Goal: Task Accomplishment & Management: Use online tool/utility

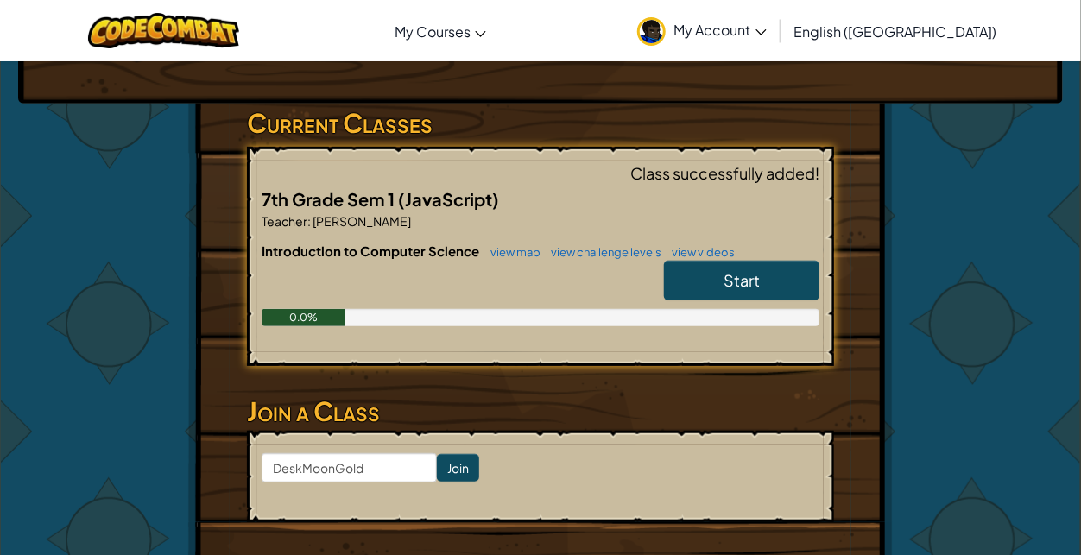
scroll to position [282, 0]
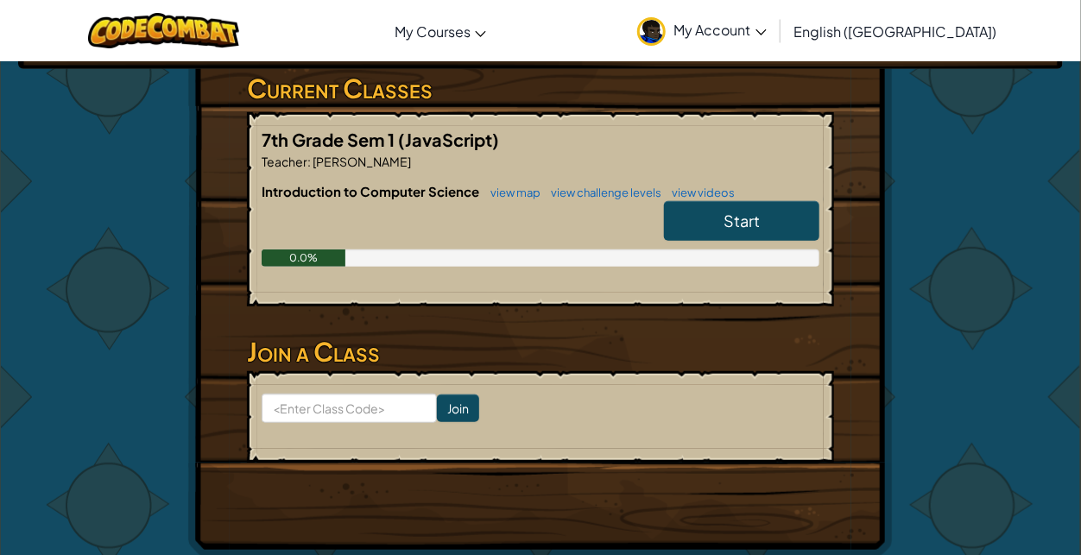
scroll to position [393, 0]
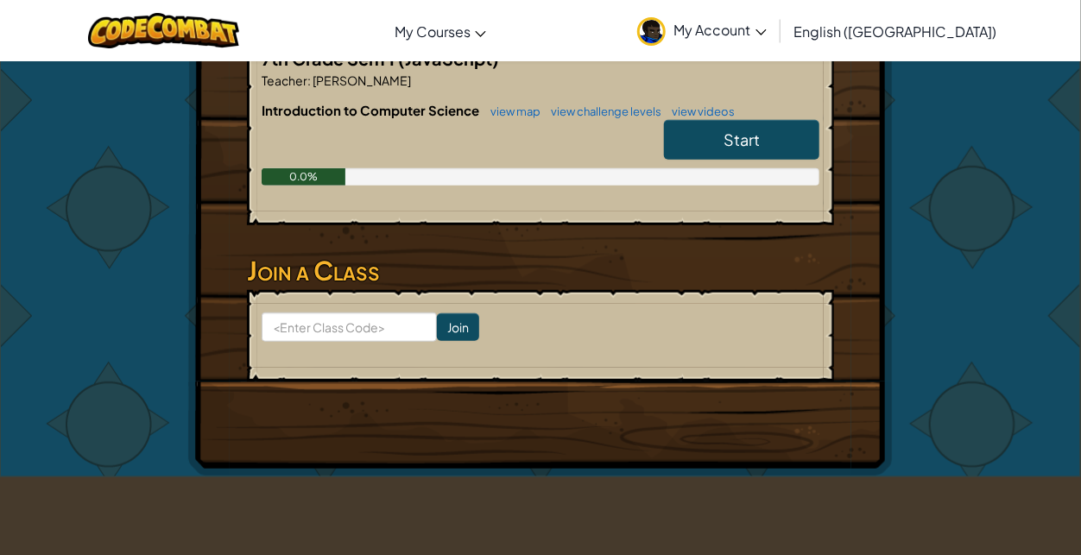
click at [754, 130] on span "Start" at bounding box center [742, 140] width 36 height 20
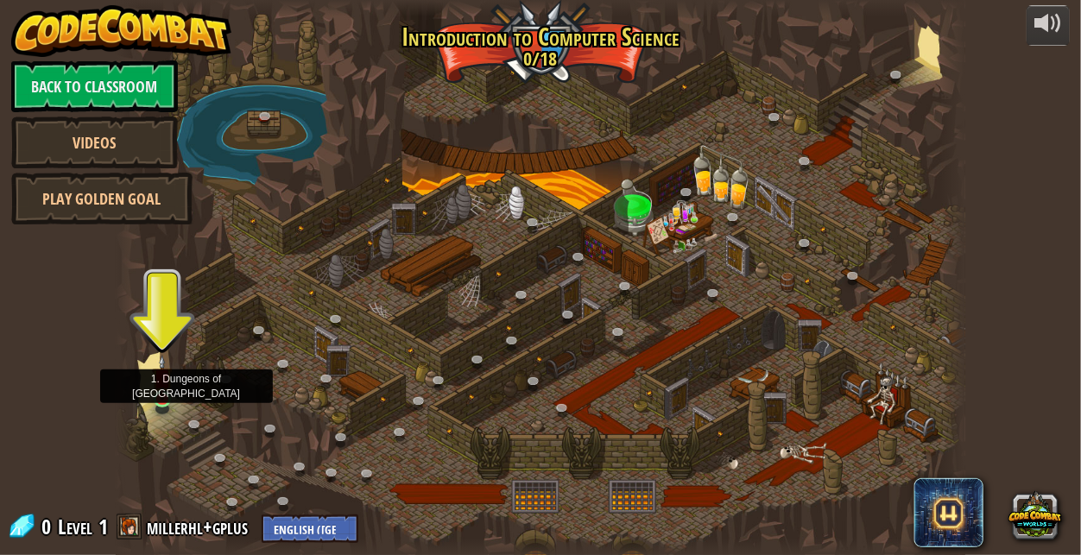
click at [163, 400] on img at bounding box center [162, 378] width 20 height 46
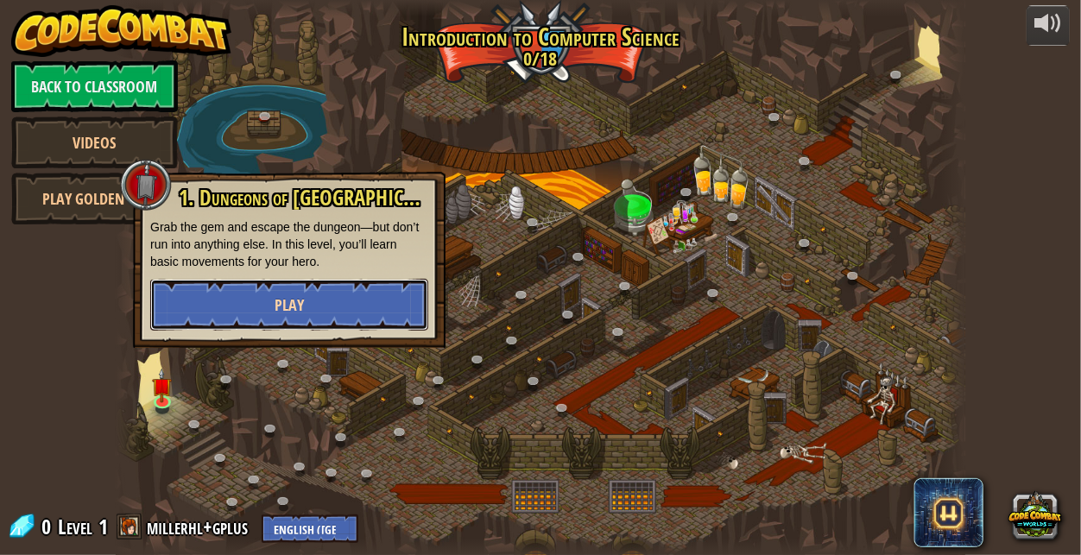
click at [326, 297] on button "Play" at bounding box center [289, 305] width 278 height 52
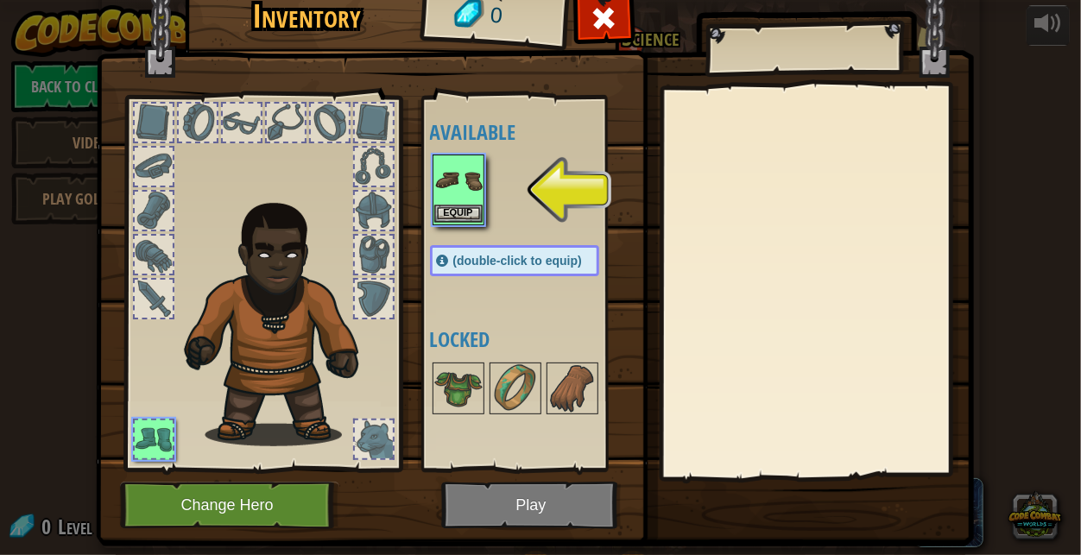
click at [471, 203] on img at bounding box center [458, 180] width 48 height 48
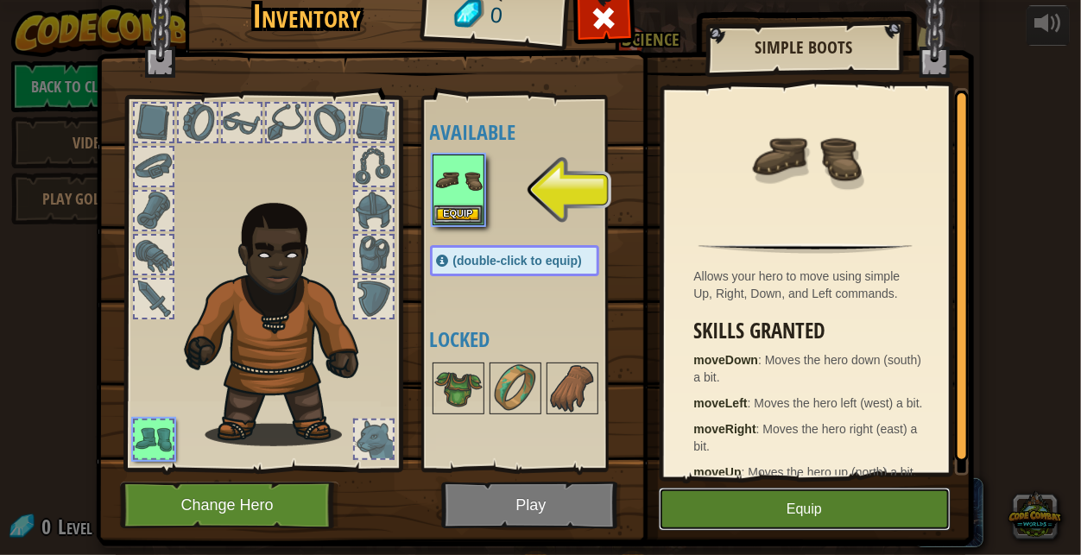
click at [723, 489] on button "Equip" at bounding box center [805, 509] width 292 height 43
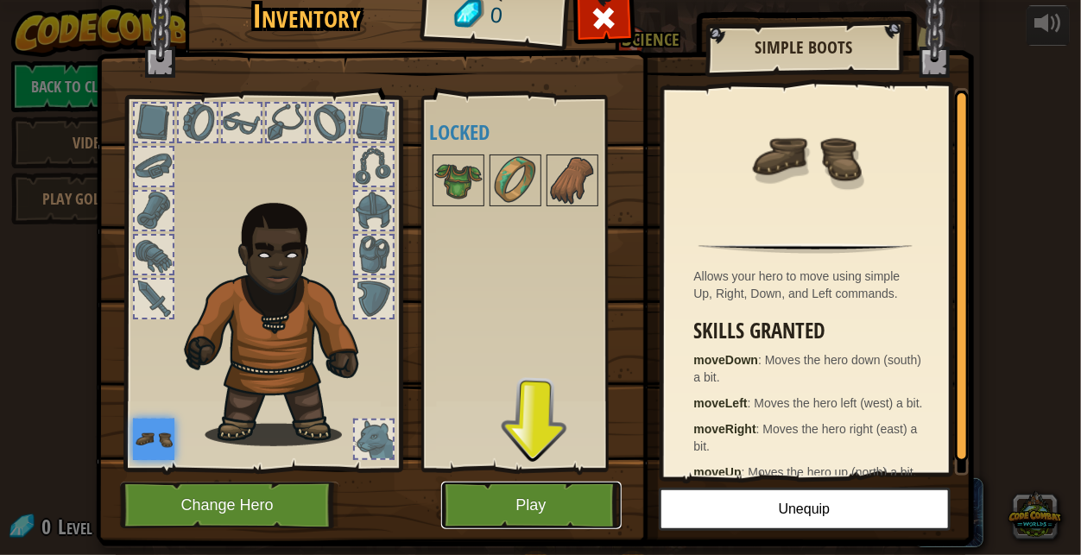
click at [527, 514] on button "Play" at bounding box center [531, 506] width 181 height 48
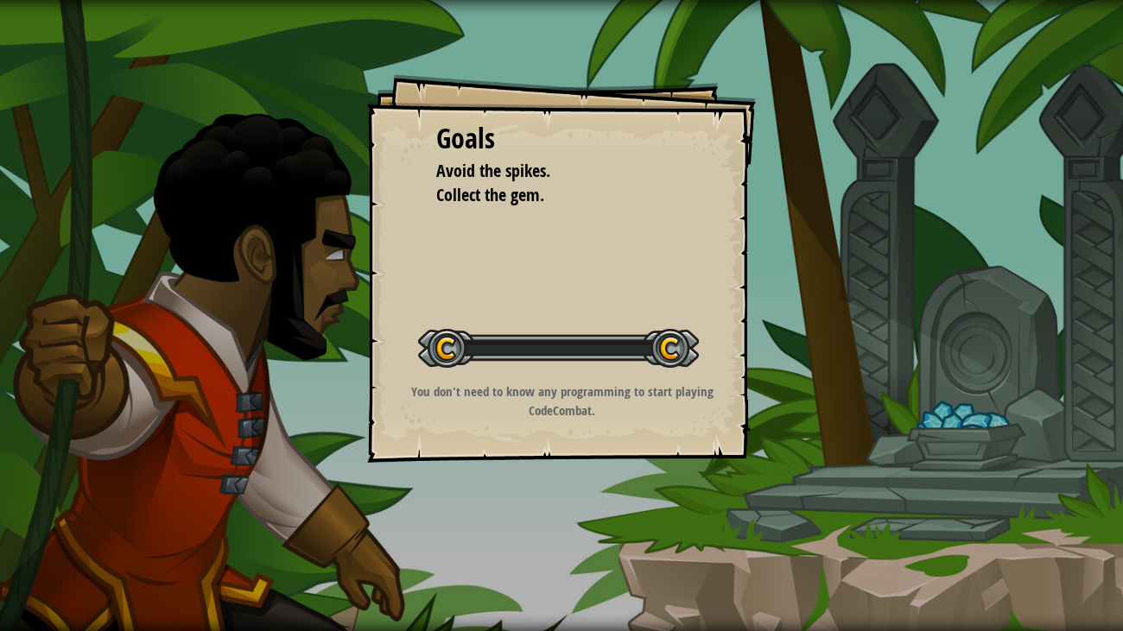
click at [528, 555] on div "Goals Avoid the spikes. Collect the gem. Start Level Error loading from server.…" at bounding box center [561, 315] width 1123 height 631
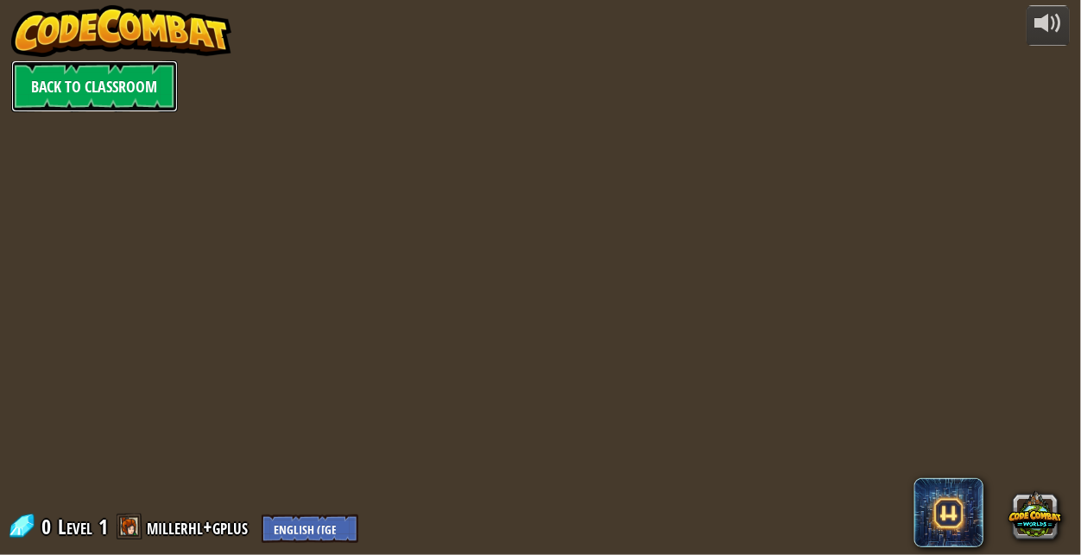
click at [41, 92] on link "Back to Classroom" at bounding box center [94, 86] width 167 height 52
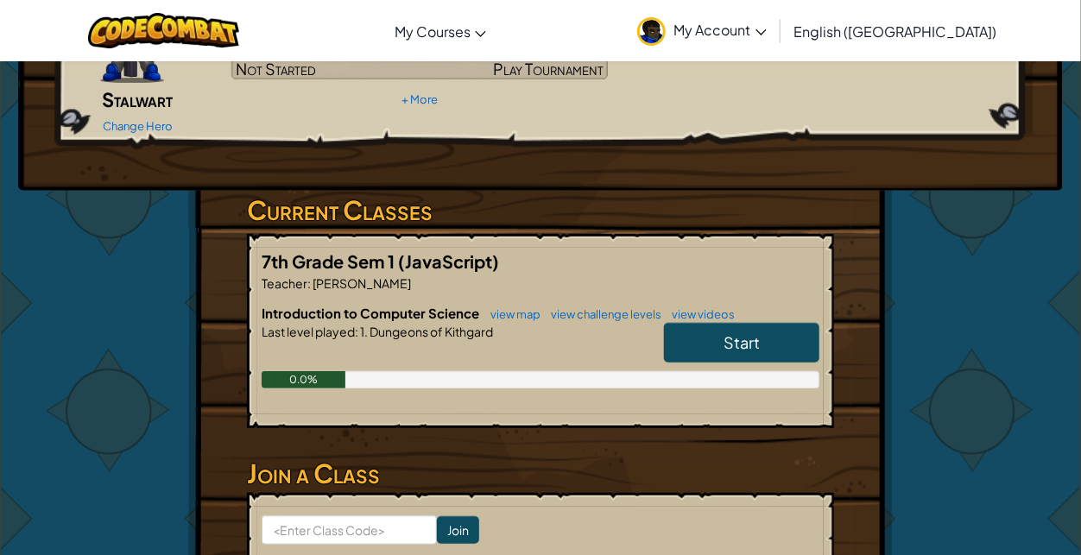
scroll to position [240, 0]
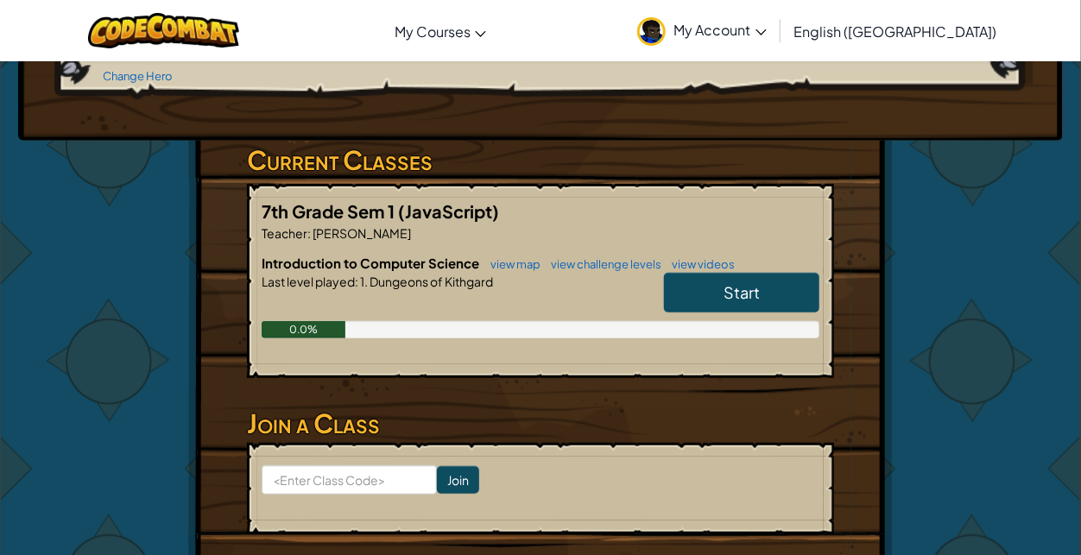
click at [783, 273] on link "Start" at bounding box center [741, 293] width 155 height 40
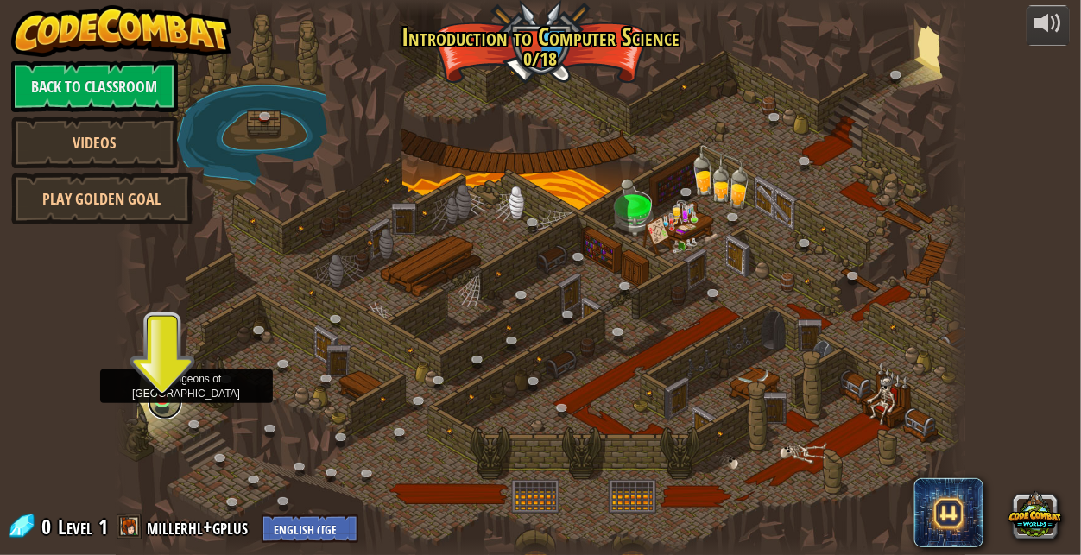
click at [168, 402] on link at bounding box center [165, 402] width 35 height 35
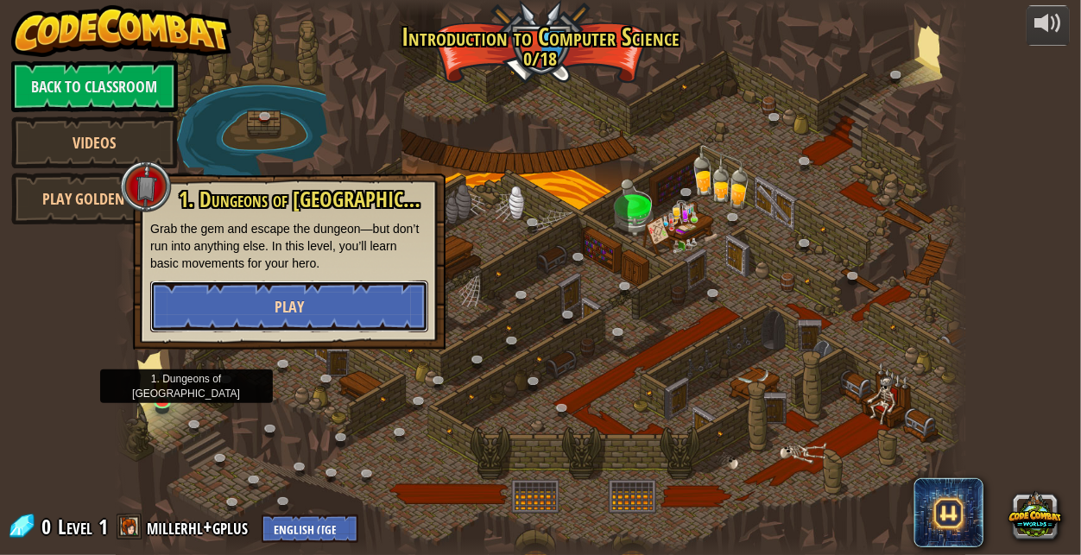
click at [336, 318] on button "Play" at bounding box center [289, 307] width 278 height 52
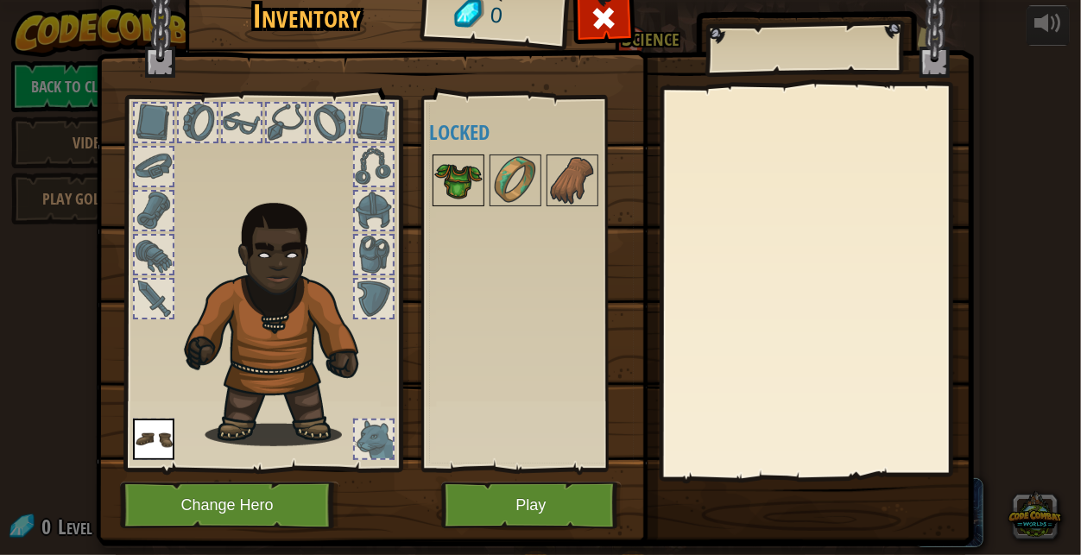
click at [452, 205] on img at bounding box center [458, 180] width 48 height 48
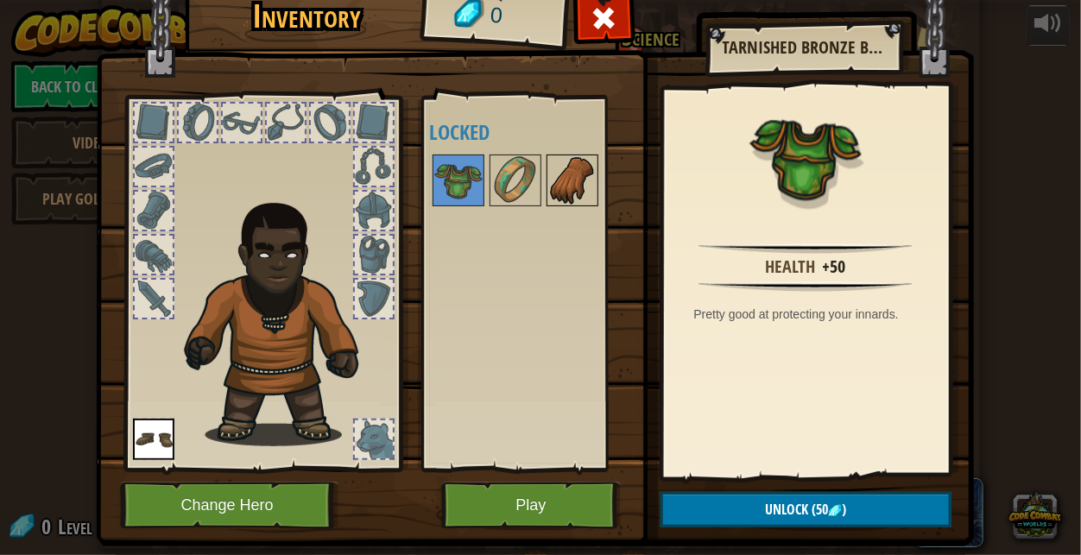
click at [567, 191] on img at bounding box center [572, 180] width 48 height 48
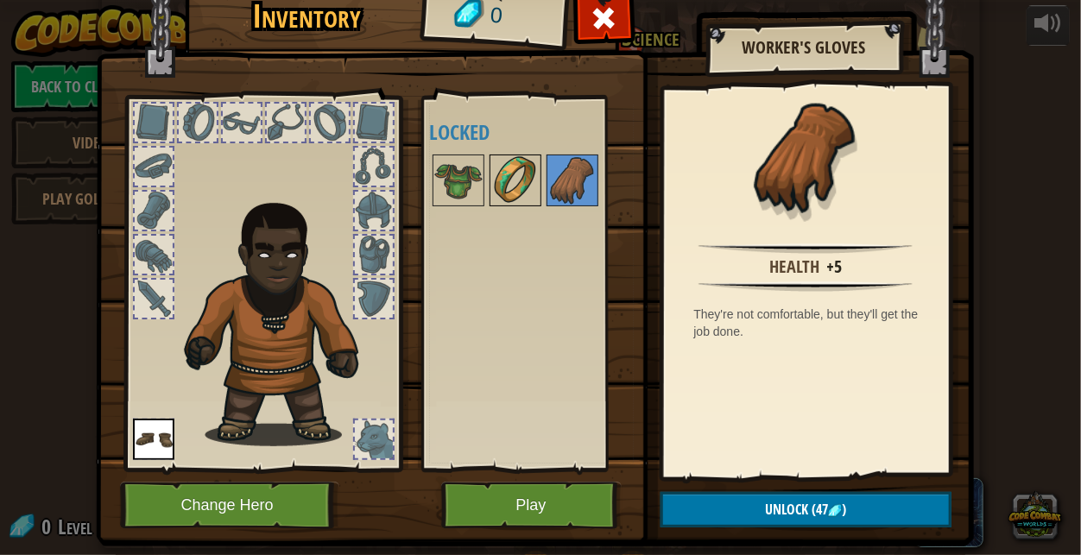
click at [513, 182] on img at bounding box center [515, 180] width 48 height 48
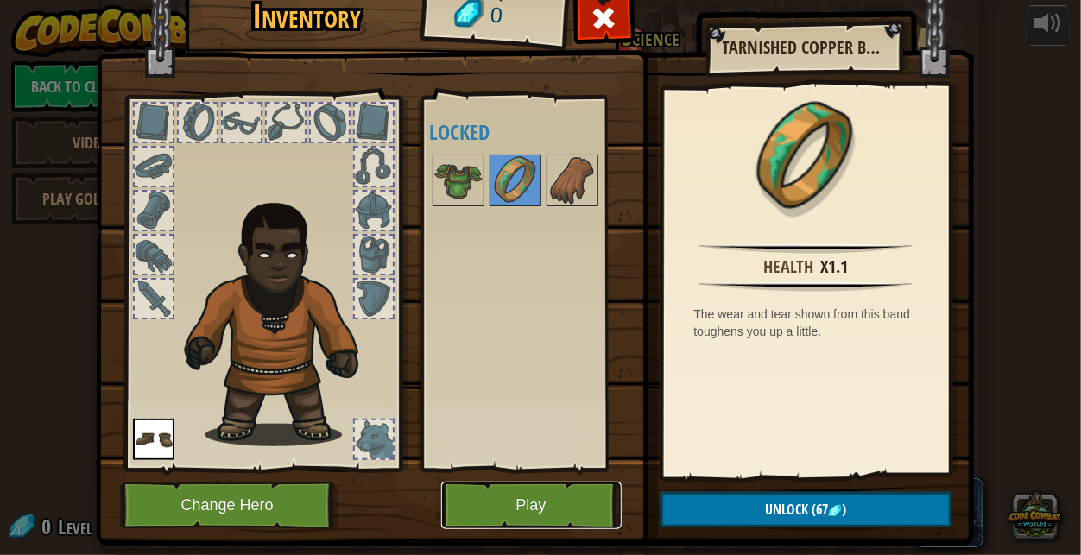
click at [541, 507] on button "Play" at bounding box center [531, 506] width 181 height 48
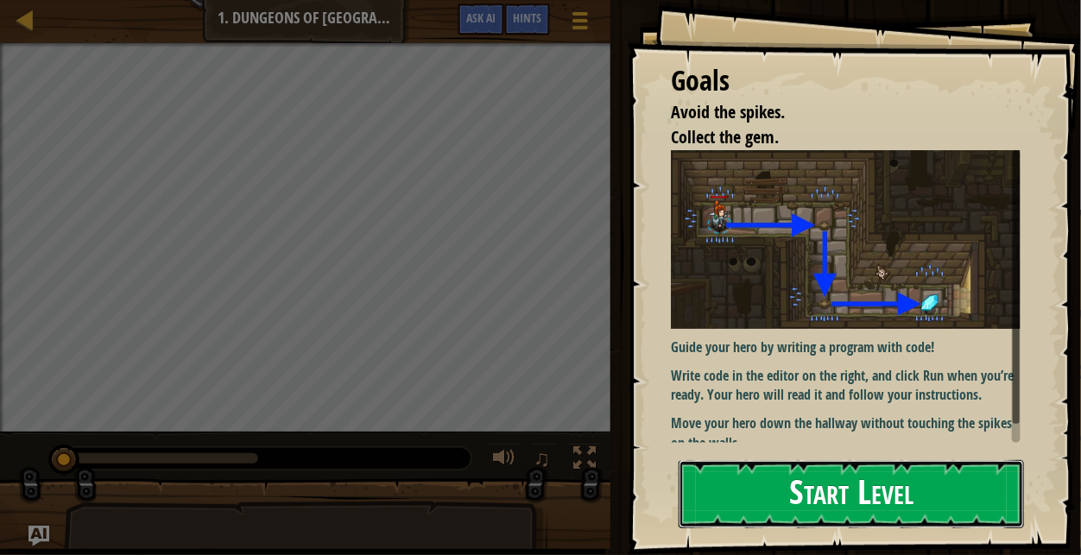
click at [919, 508] on button "Start Level" at bounding box center [851, 494] width 345 height 68
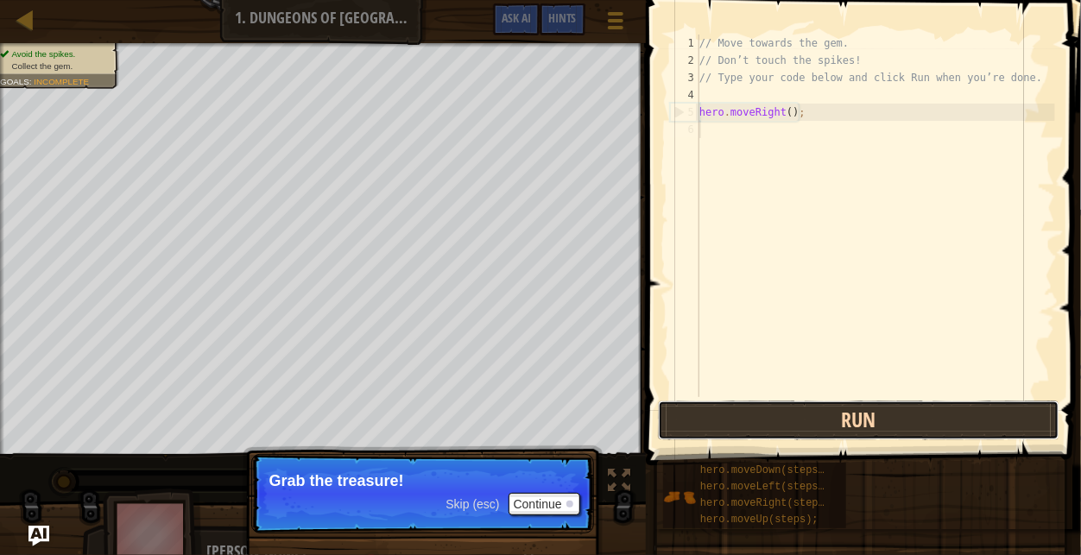
click at [774, 418] on button "Run" at bounding box center [859, 421] width 403 height 40
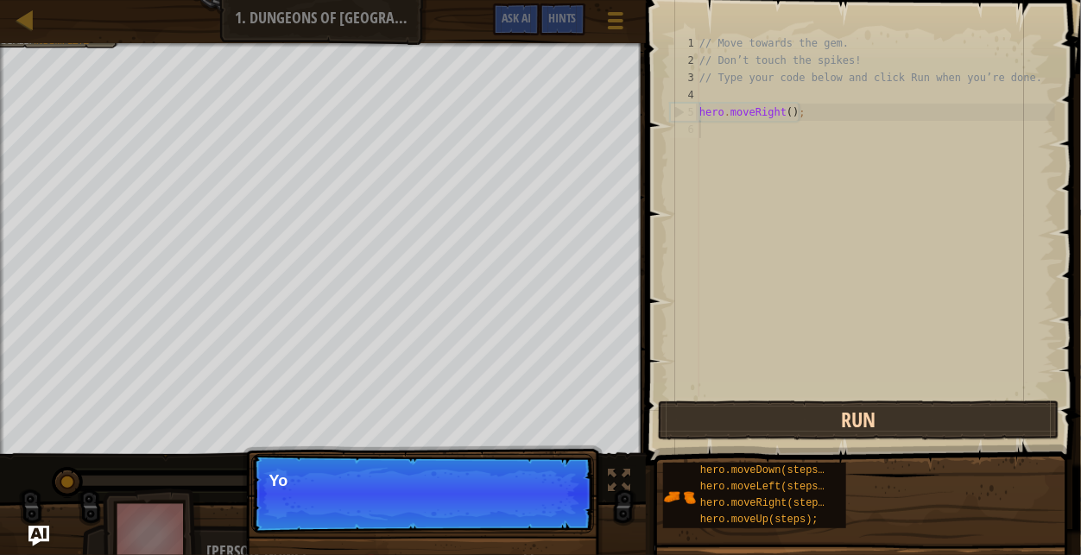
scroll to position [8, 0]
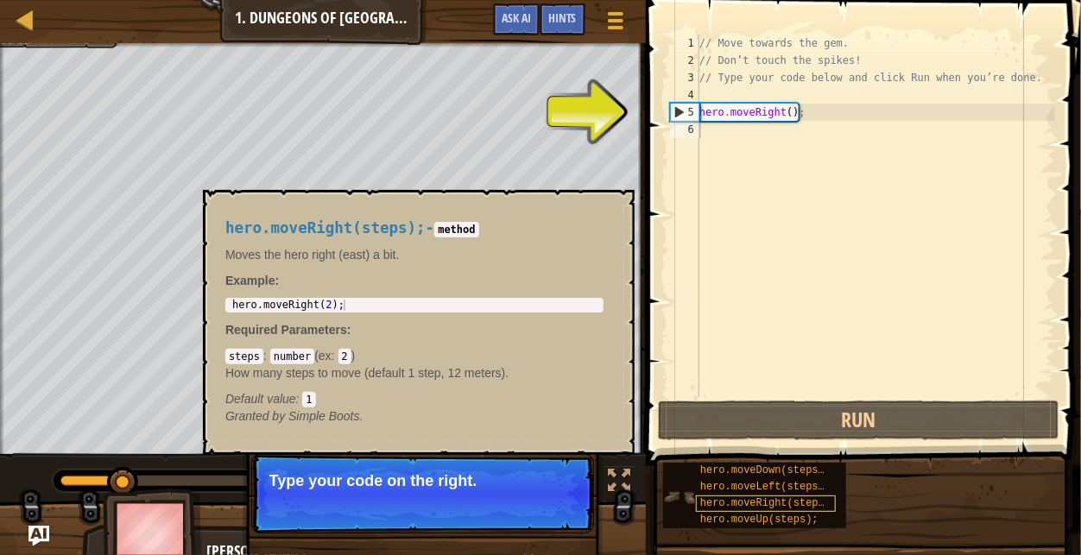
click at [766, 504] on span "hero.moveRight(steps);" at bounding box center [768, 504] width 136 height 12
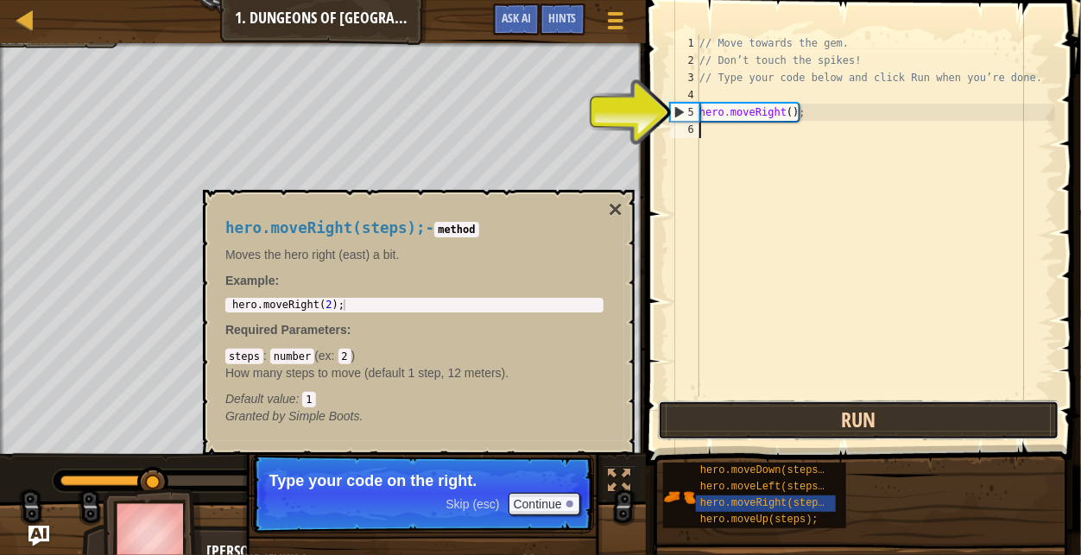
click at [802, 419] on button "Run" at bounding box center [859, 421] width 403 height 40
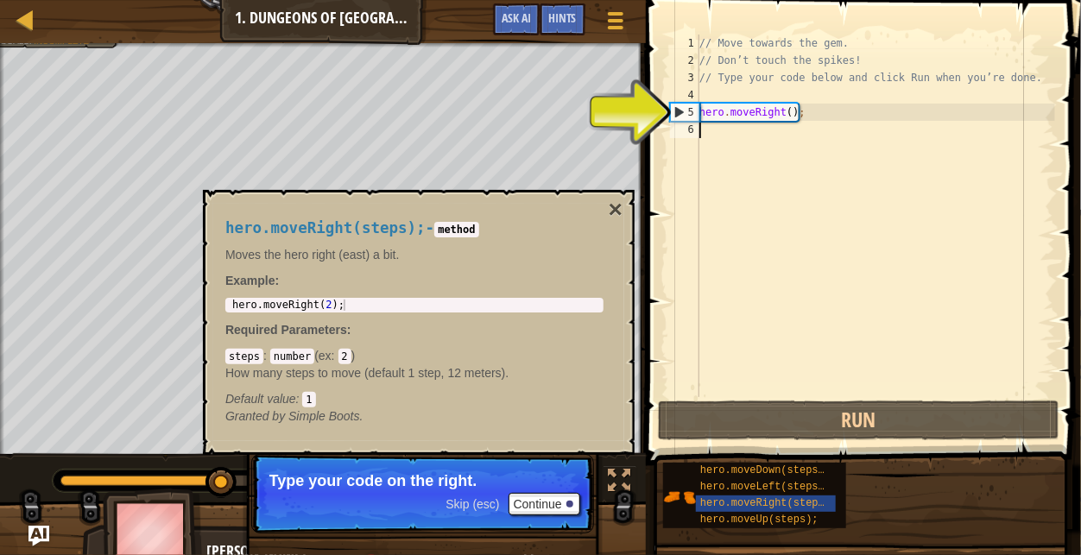
click at [749, 116] on div "// Move towards the gem. // Don’t touch the spikes! // Type your code below and…" at bounding box center [875, 233] width 359 height 397
type textarea "hero.moveRight();"
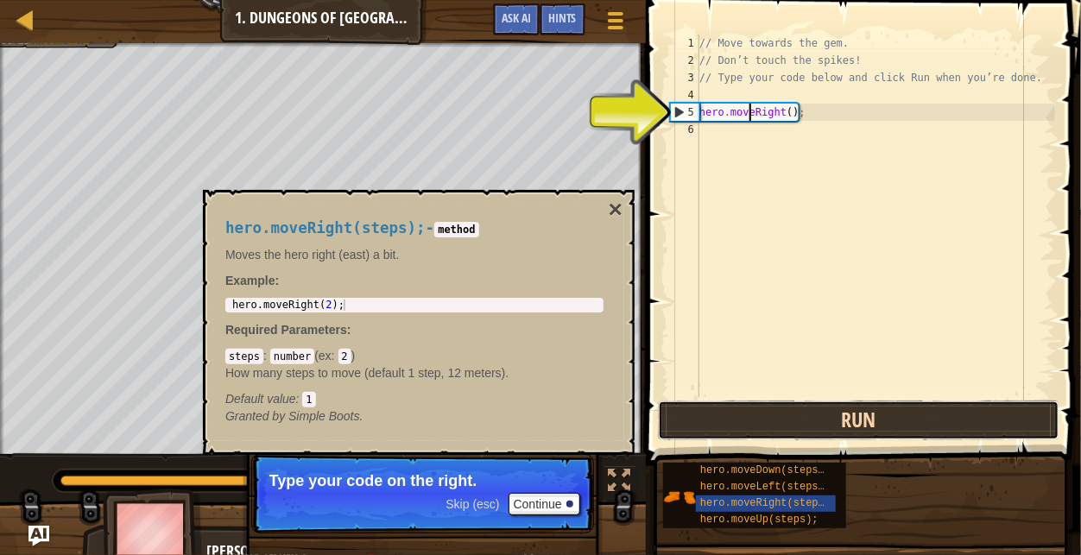
click at [740, 409] on button "Run" at bounding box center [859, 421] width 403 height 40
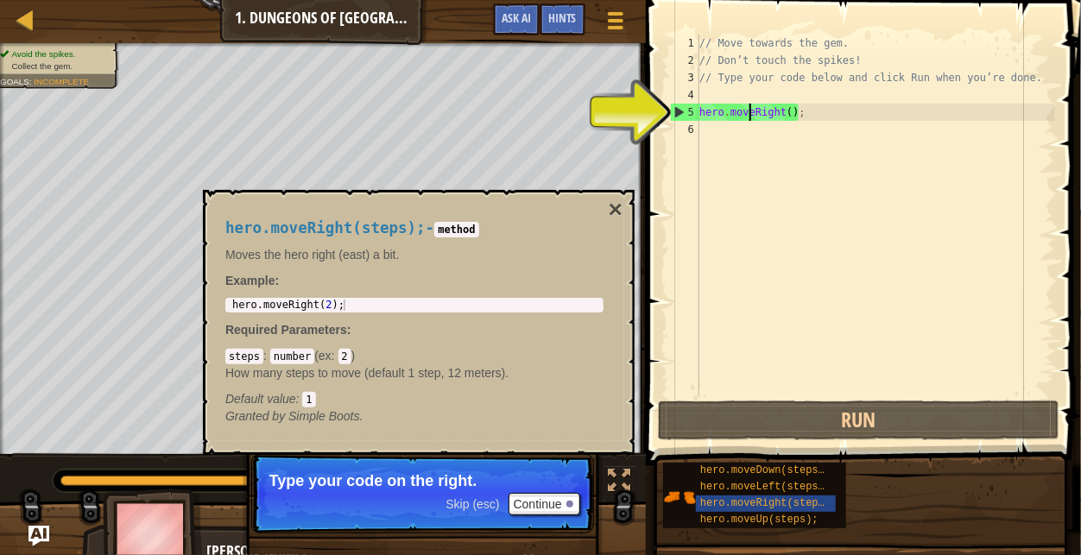
click at [605, 217] on div "hero.moveRight(steps); - method Moves the hero right (east) a bit. Example : 1 …" at bounding box center [414, 323] width 403 height 238
click at [617, 208] on button "×" at bounding box center [616, 210] width 14 height 24
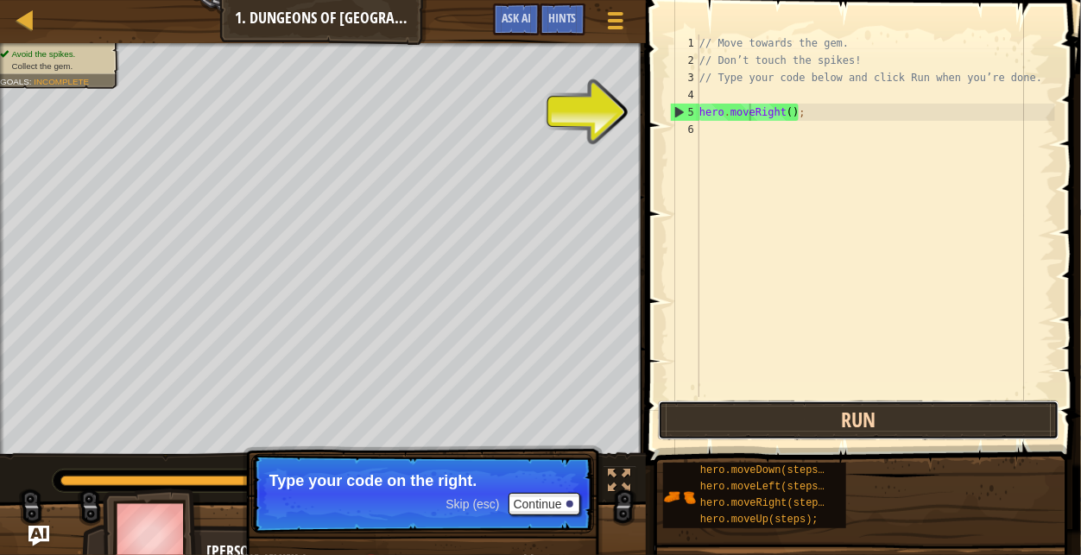
click at [789, 415] on button "Run" at bounding box center [859, 421] width 403 height 40
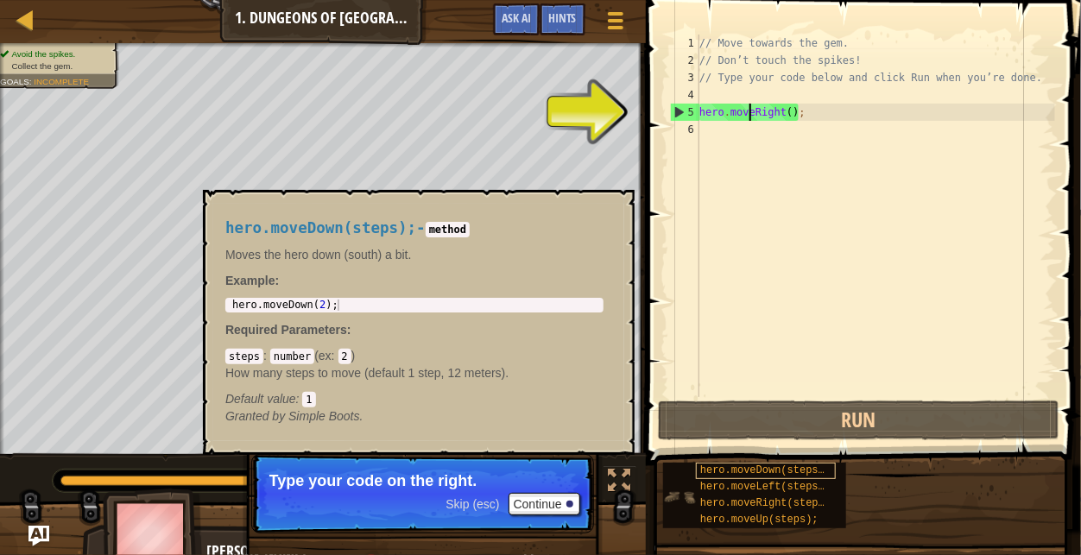
click at [714, 468] on span "hero.moveDown(steps);" at bounding box center [765, 471] width 130 height 12
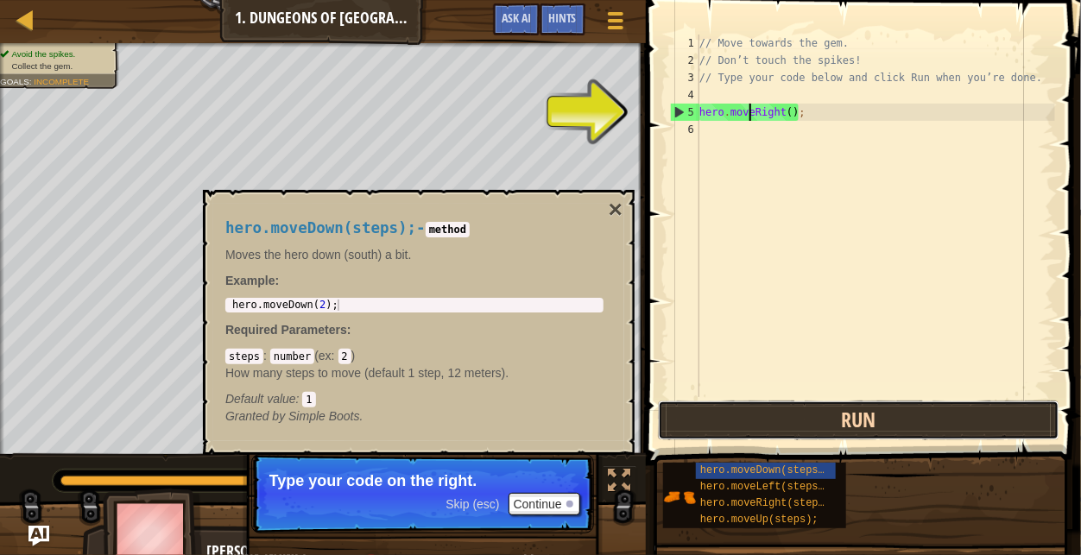
click at [783, 437] on button "Run" at bounding box center [859, 421] width 403 height 40
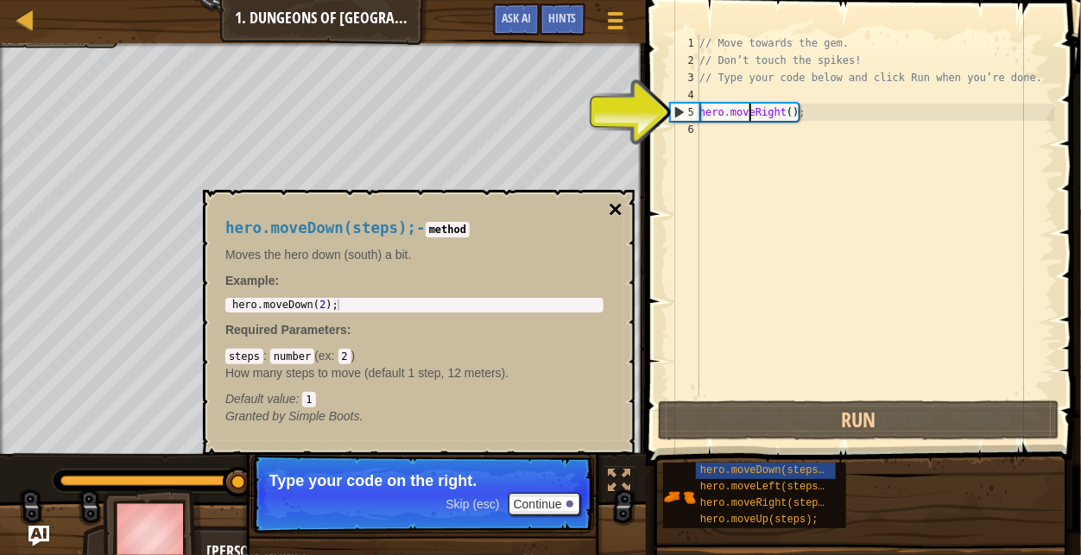
click at [614, 207] on button "×" at bounding box center [616, 210] width 14 height 24
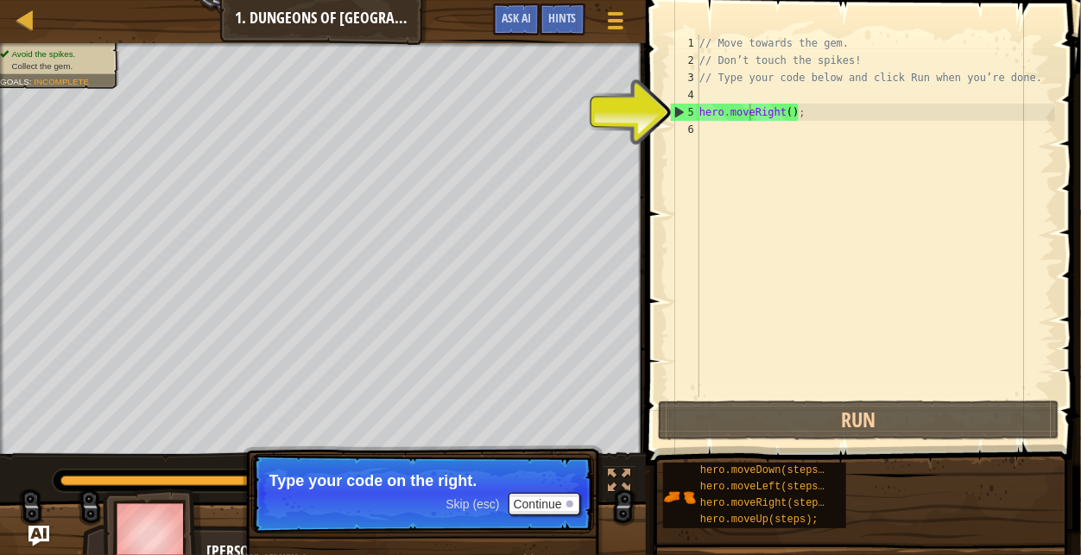
click at [788, 390] on div "// Move towards the gem. // Don’t touch the spikes! // Type your code below and…" at bounding box center [875, 233] width 359 height 397
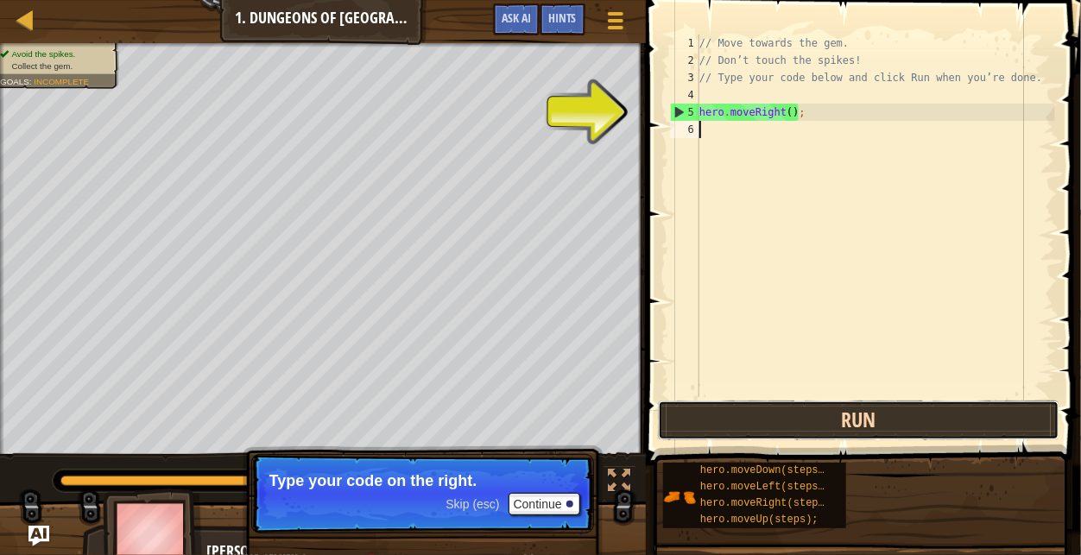
click at [791, 411] on button "Run" at bounding box center [859, 421] width 403 height 40
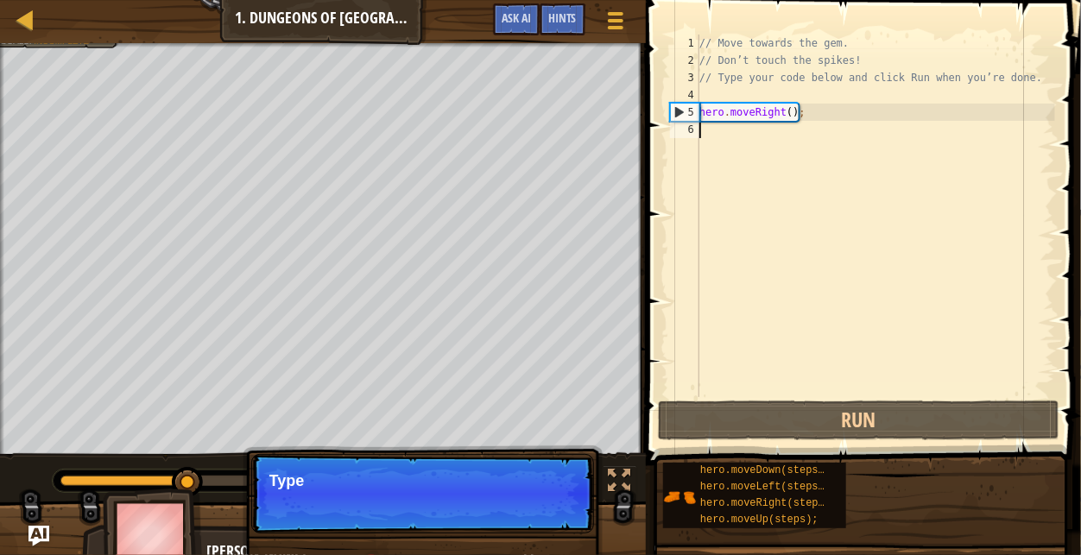
click at [679, 109] on div "5" at bounding box center [685, 112] width 29 height 17
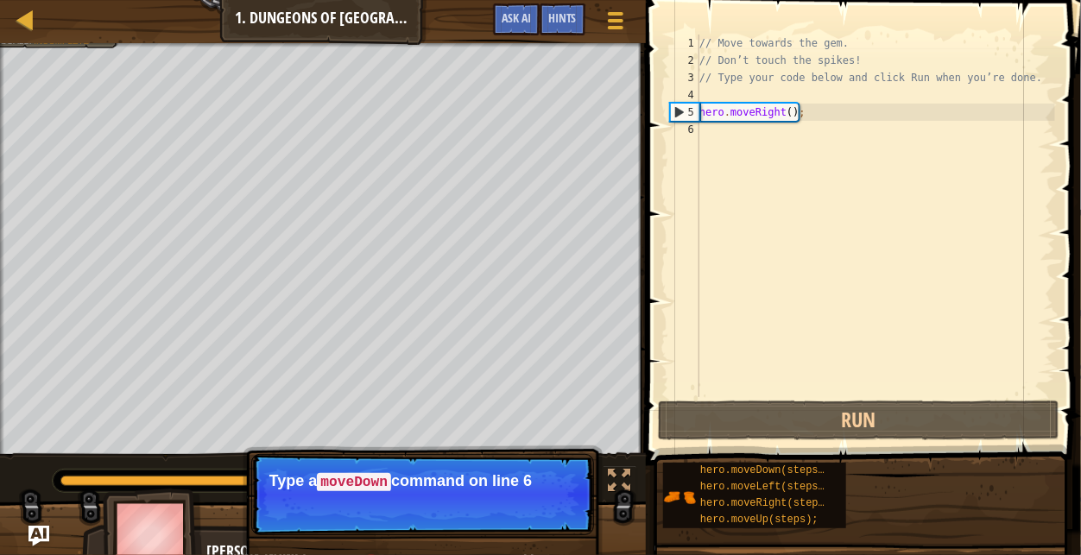
click at [678, 111] on div "5" at bounding box center [685, 112] width 29 height 17
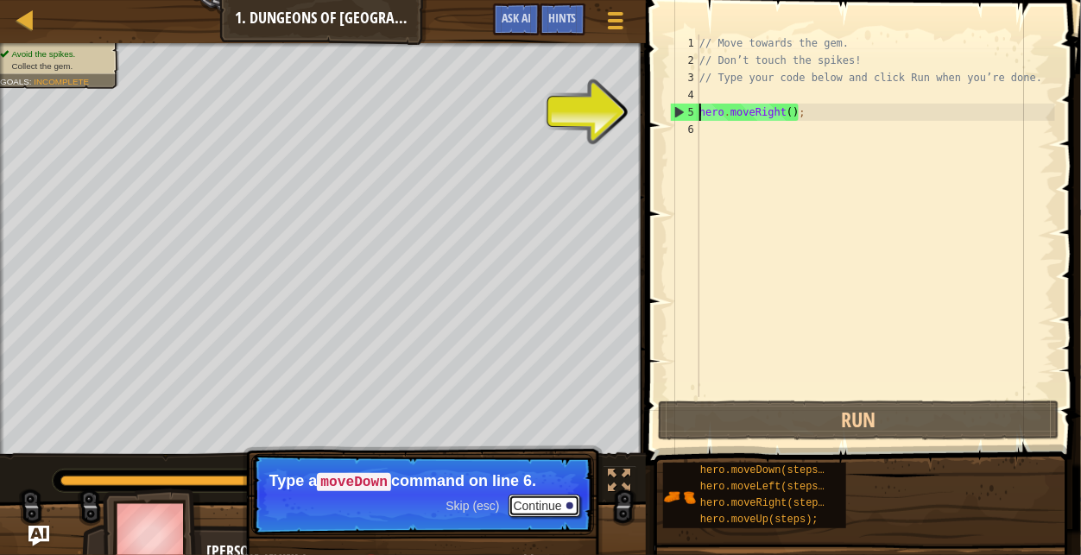
click at [537, 504] on button "Continue" at bounding box center [545, 506] width 72 height 22
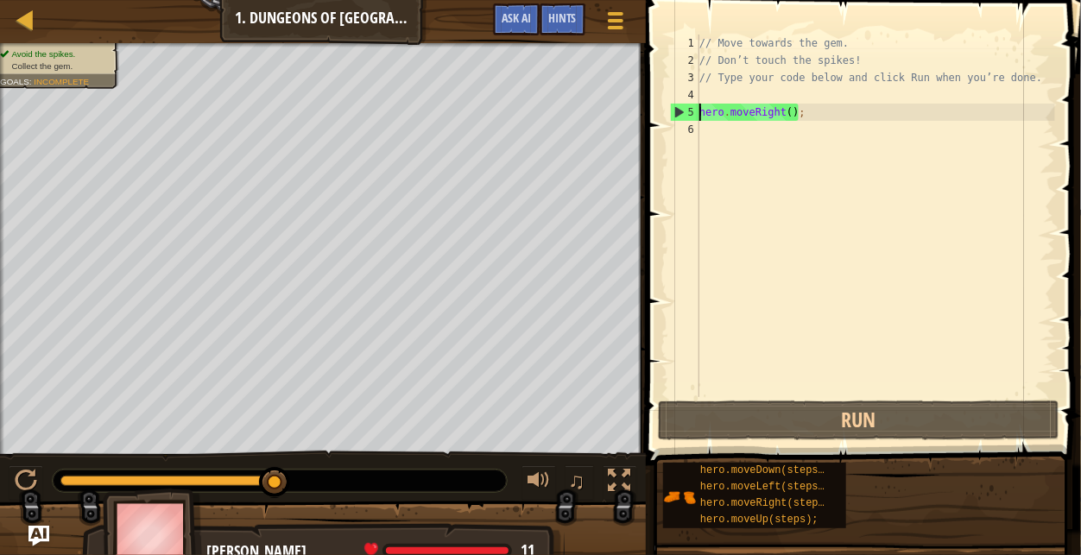
click at [729, 115] on div "// Move towards the gem. // Don’t touch the spikes! // Type your code below and…" at bounding box center [875, 233] width 359 height 397
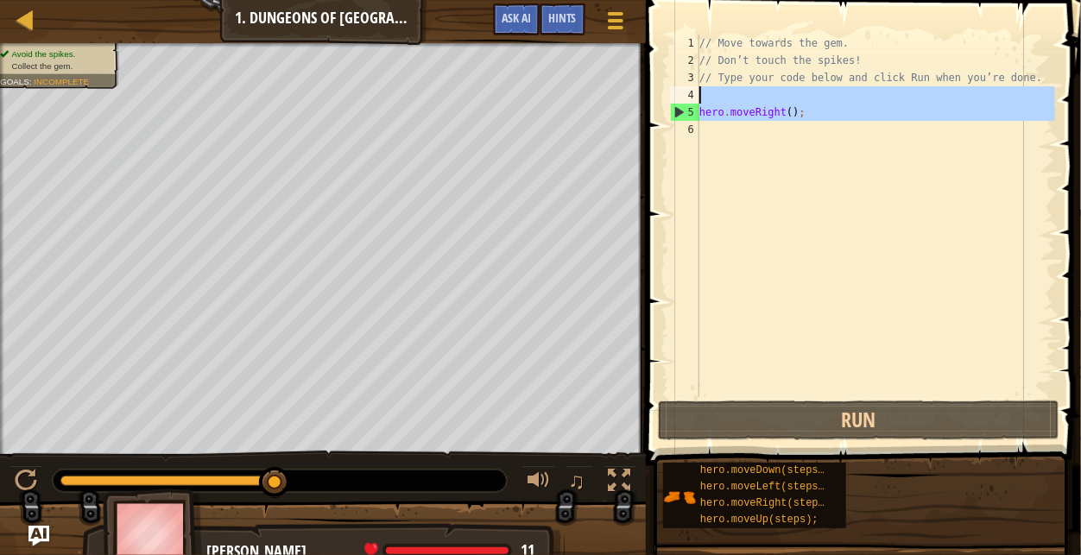
drag, startPoint x: 678, startPoint y: 113, endPoint x: 693, endPoint y: 93, distance: 24.7
type textarea "hero.moveRight();"
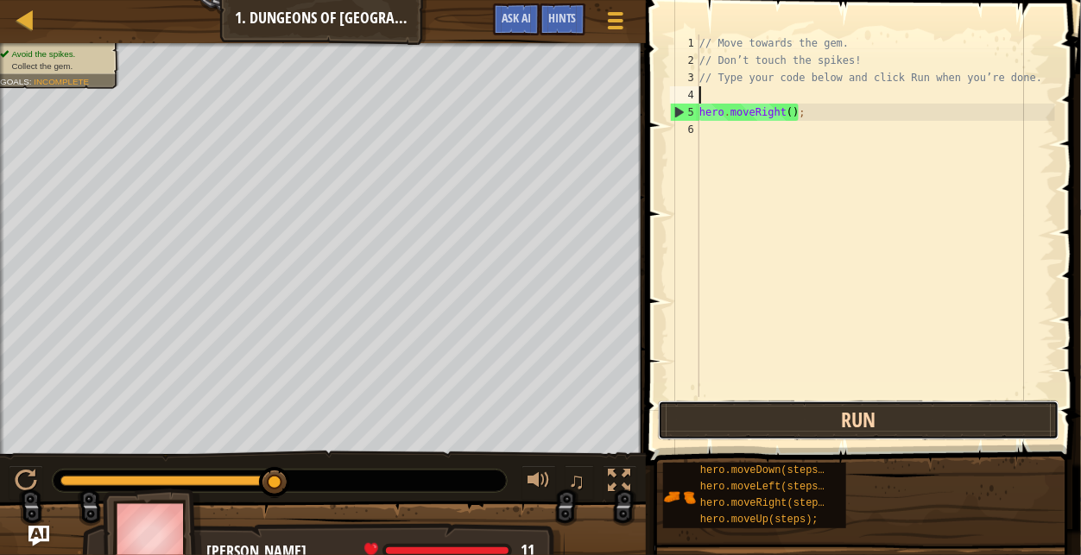
click at [816, 418] on button "Run" at bounding box center [859, 421] width 403 height 40
click at [816, 420] on button "Run" at bounding box center [859, 421] width 403 height 40
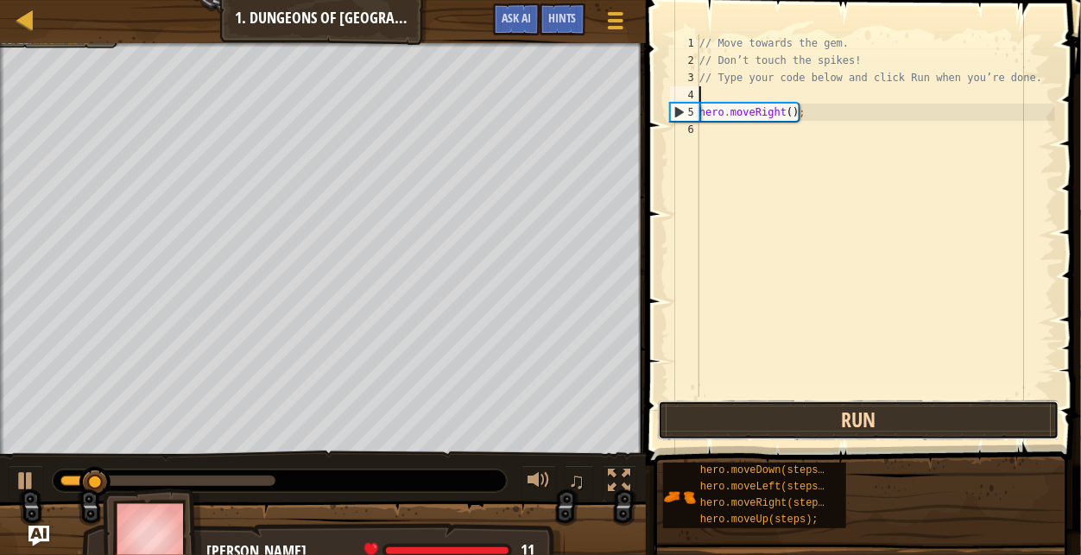
click at [816, 421] on button "Run" at bounding box center [859, 421] width 403 height 40
click at [816, 421] on button "Running" at bounding box center [859, 421] width 403 height 40
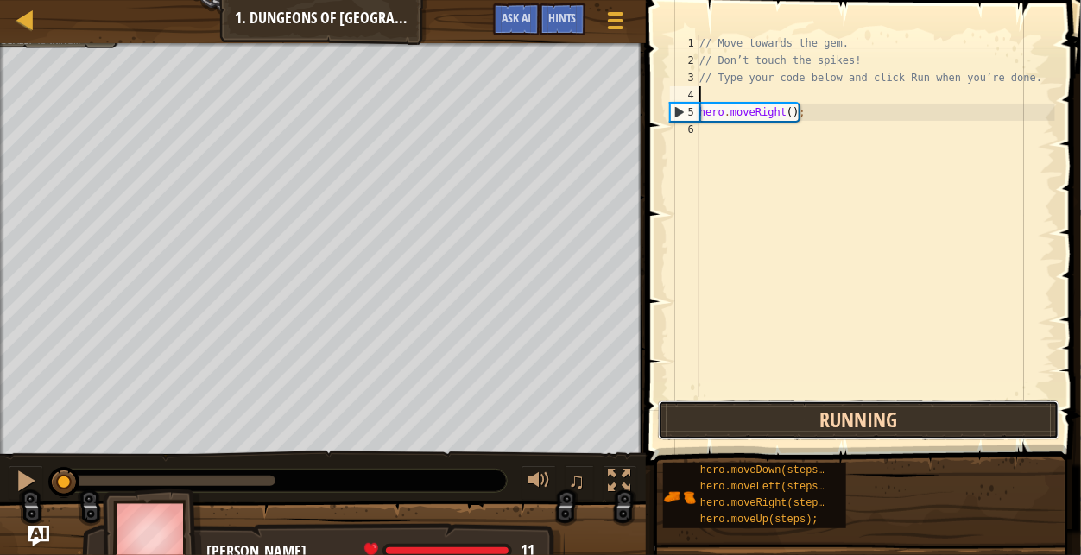
click at [816, 421] on button "Running" at bounding box center [859, 421] width 403 height 40
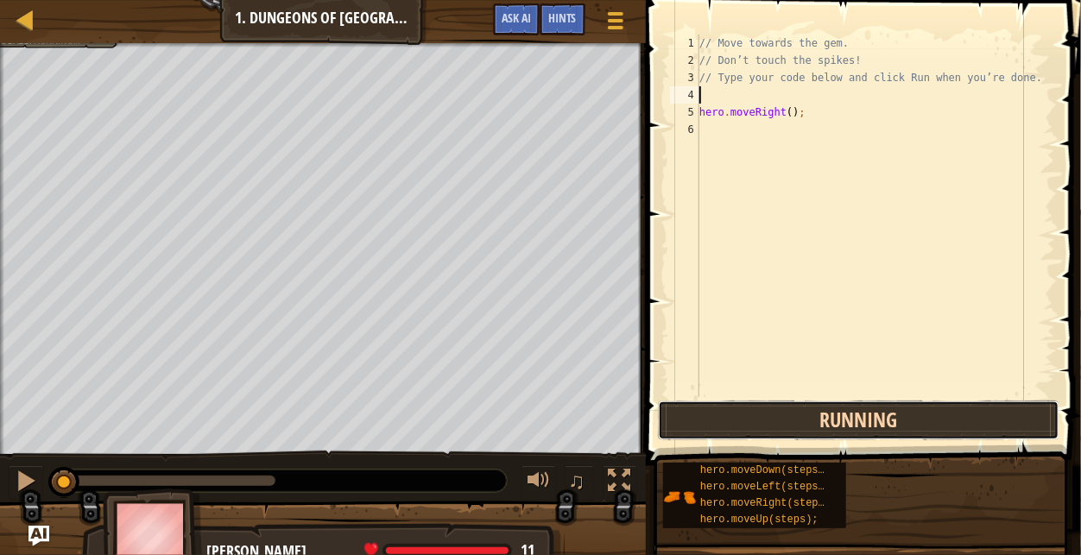
click at [816, 421] on button "Running" at bounding box center [859, 421] width 403 height 40
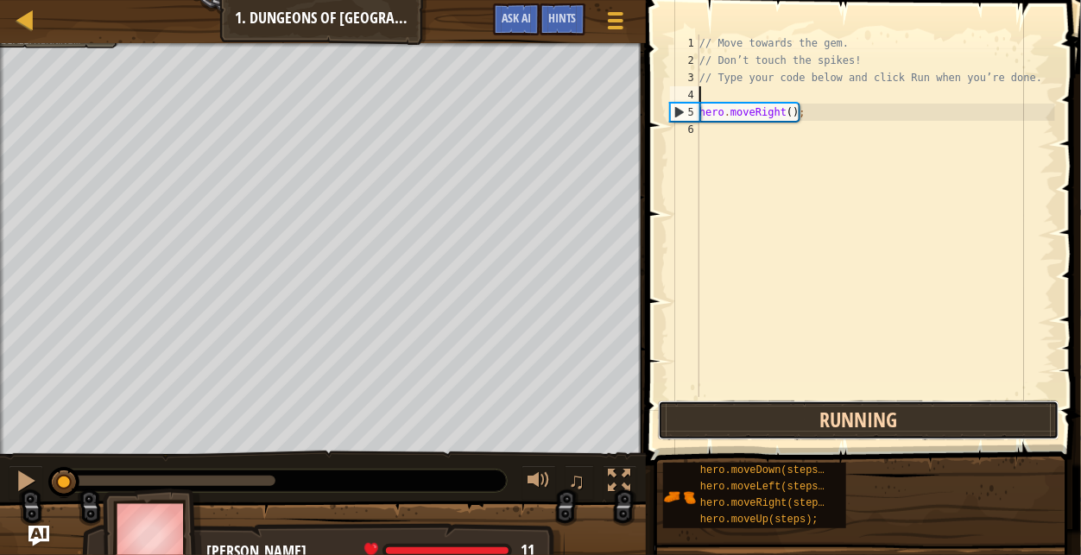
click at [816, 421] on button "Running" at bounding box center [859, 421] width 403 height 40
click at [816, 421] on button "Run" at bounding box center [859, 421] width 403 height 40
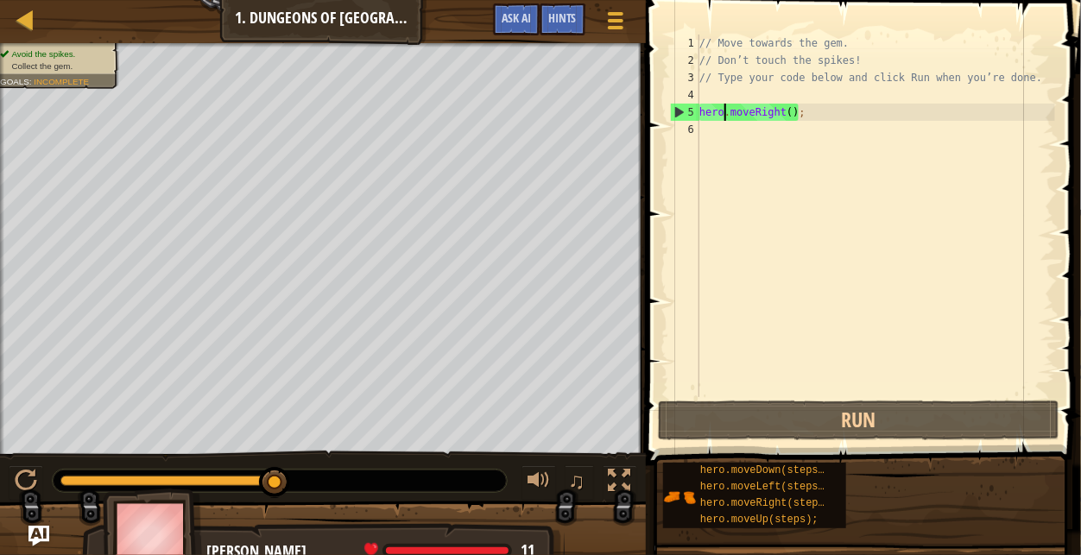
click at [723, 109] on div "// Move towards the gem. // Don’t touch the spikes! // Type your code below and…" at bounding box center [875, 233] width 359 height 397
type textarea "hero.moveRight();"
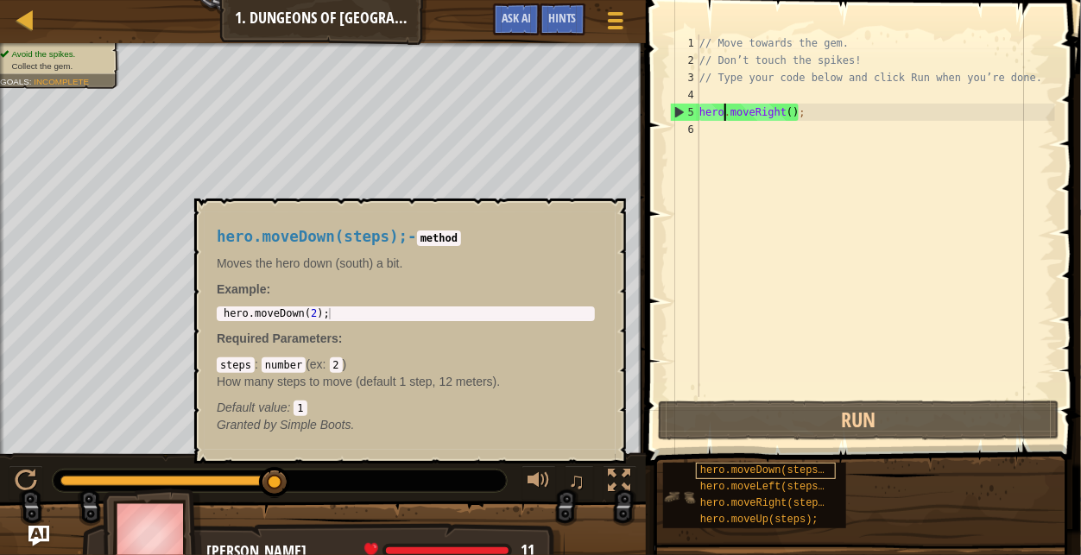
click at [776, 468] on span "hero.moveDown(steps);" at bounding box center [765, 471] width 130 height 12
click at [780, 486] on span "hero.moveLeft(steps);" at bounding box center [765, 487] width 130 height 12
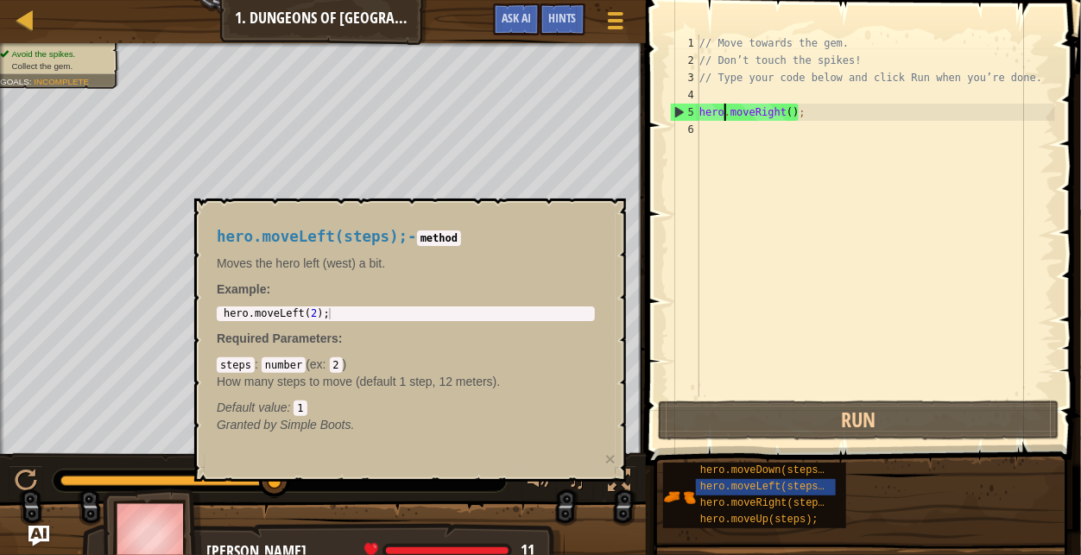
click at [727, 90] on div "// Move towards the gem. // Don’t touch the spikes! // Type your code below and…" at bounding box center [875, 233] width 359 height 397
click at [770, 524] on span "hero.moveUp(steps);" at bounding box center [759, 520] width 118 height 12
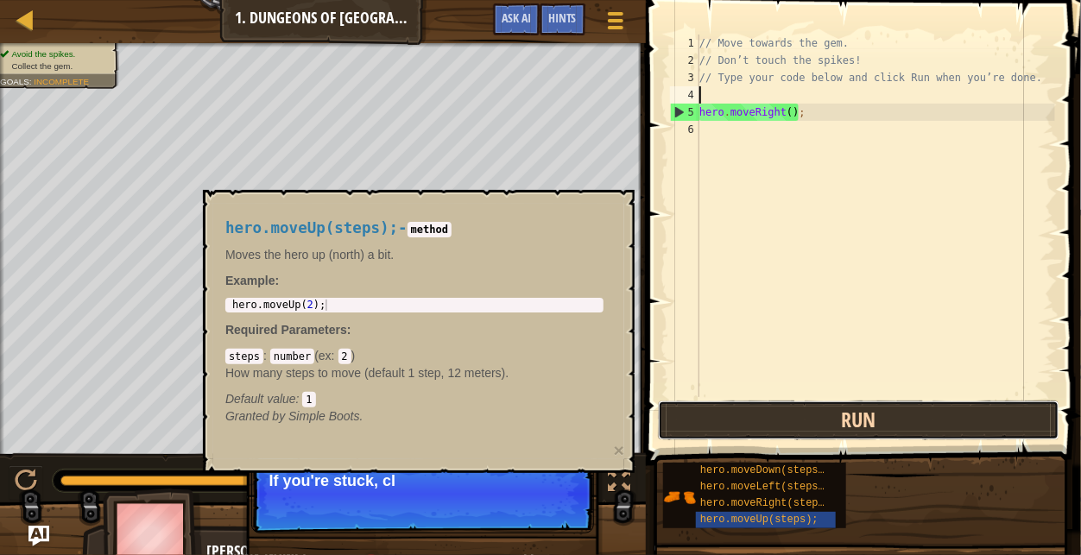
click at [815, 411] on button "Run" at bounding box center [859, 421] width 403 height 40
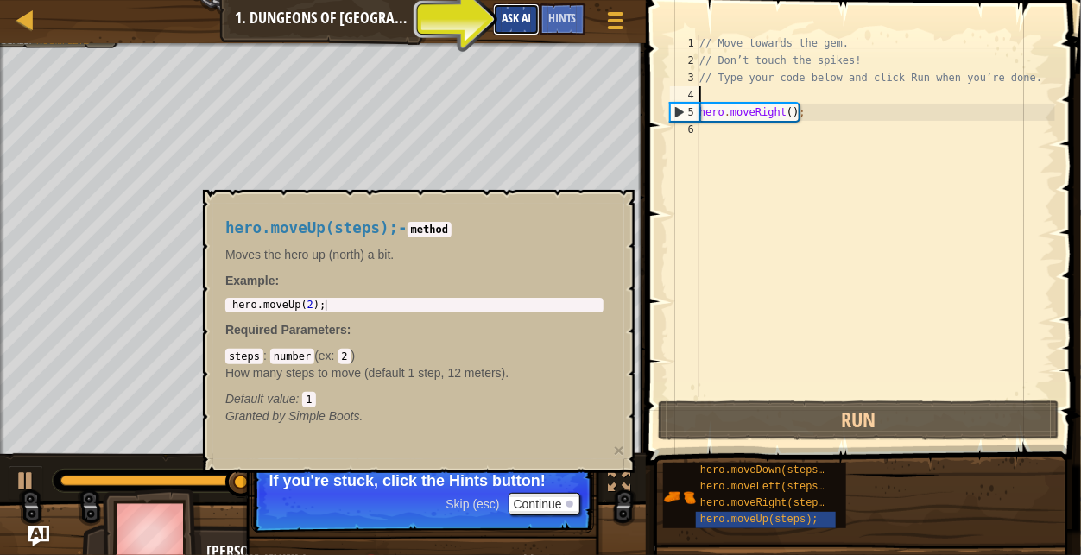
click at [521, 22] on span "Ask AI" at bounding box center [516, 18] width 29 height 16
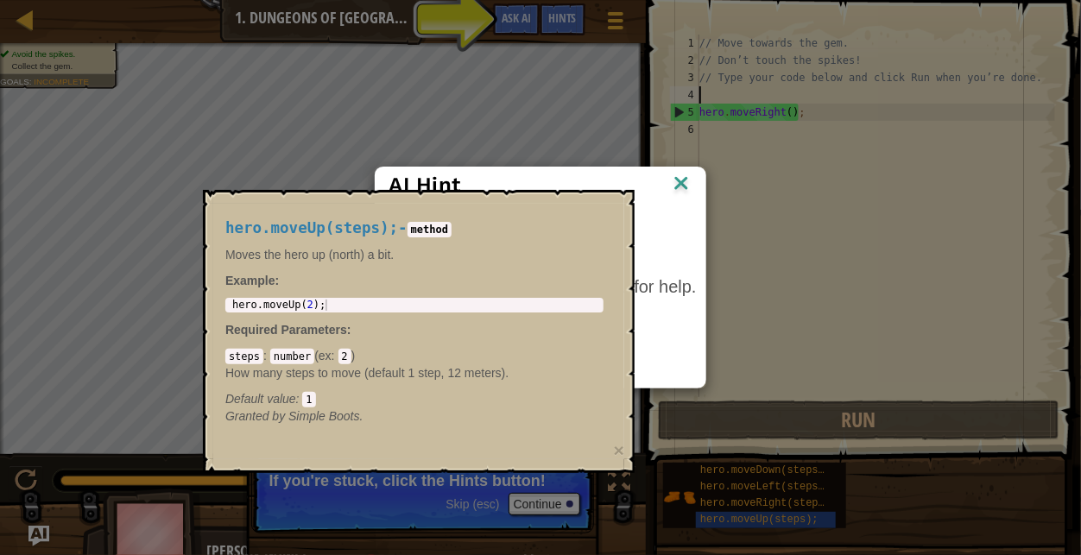
click at [490, 477] on div "AI Hint Need a hint? You can ask the AI for help. Ask the AI 1 AI Bot queries l…" at bounding box center [540, 277] width 1081 height 555
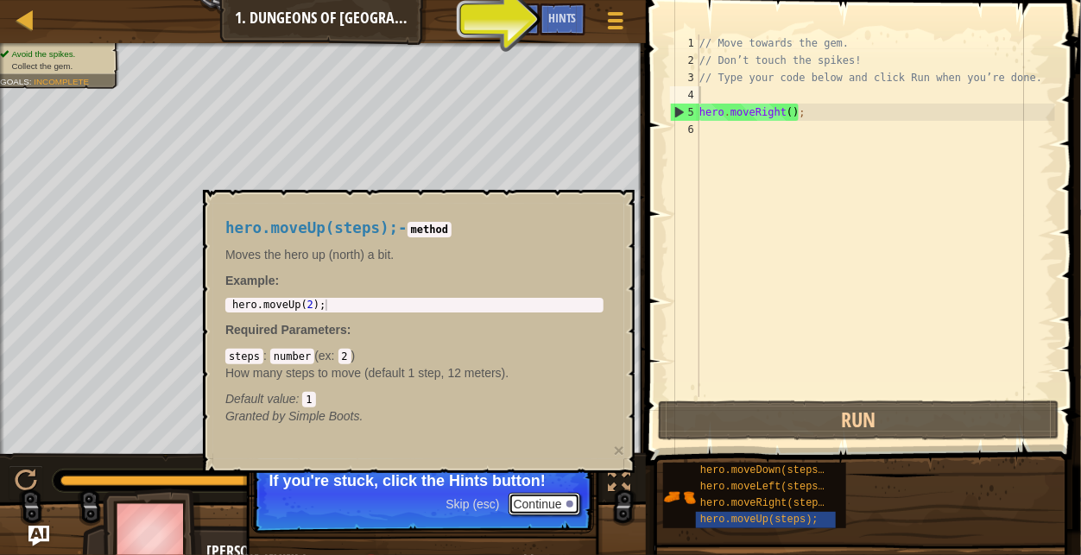
click at [542, 499] on button "Continue" at bounding box center [545, 504] width 72 height 22
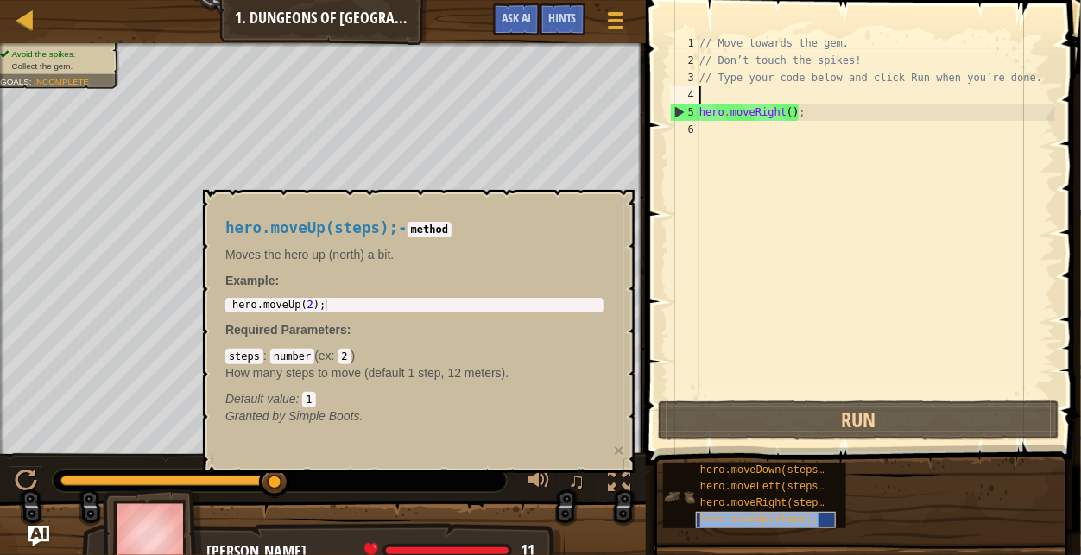
click at [764, 521] on span "hero.moveUp(steps);" at bounding box center [759, 520] width 118 height 12
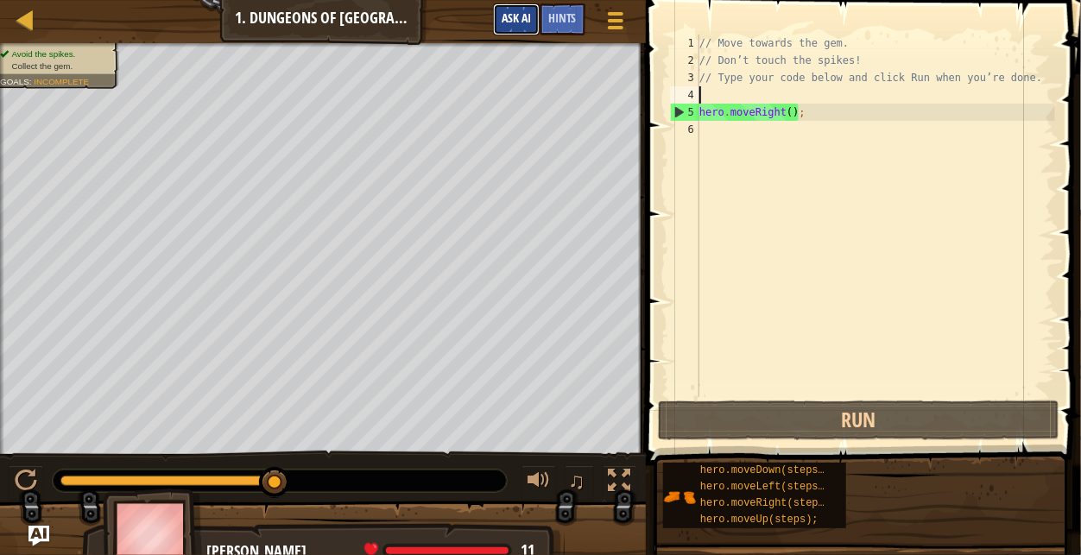
click at [514, 13] on span "Ask AI" at bounding box center [516, 18] width 29 height 16
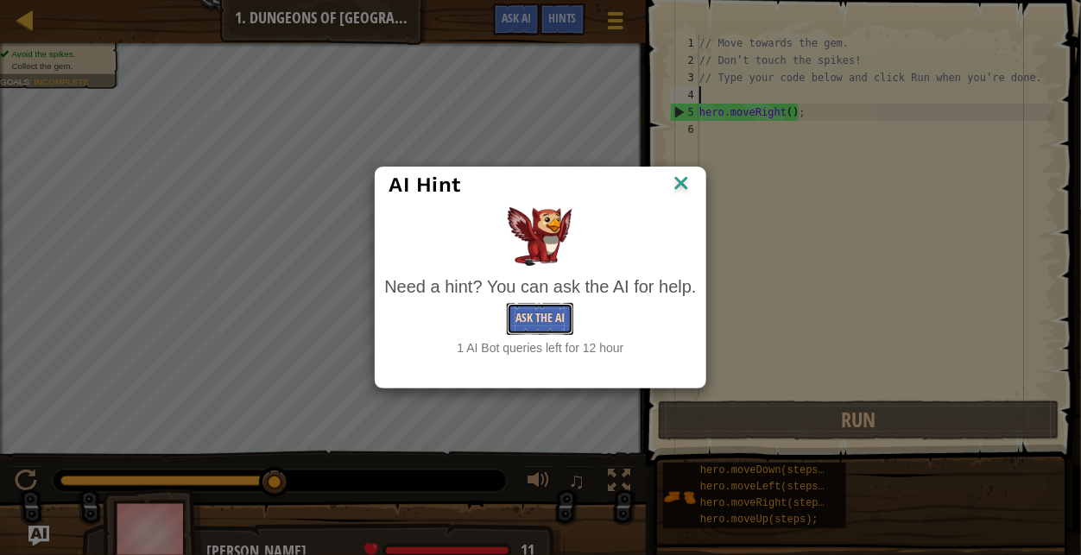
click at [558, 324] on button "Ask the AI" at bounding box center [540, 319] width 67 height 32
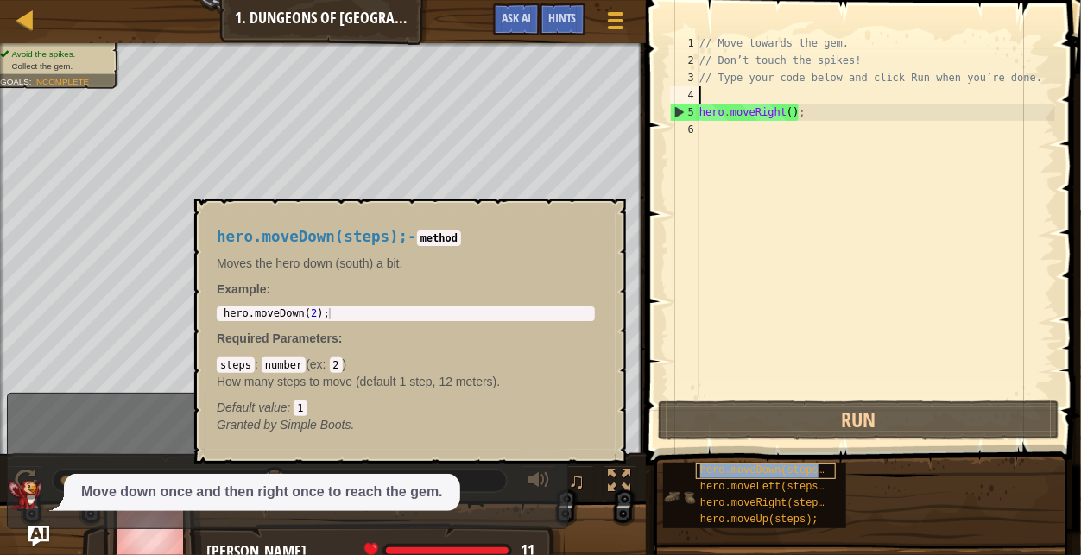
click at [775, 468] on span "hero.moveDown(steps);" at bounding box center [765, 471] width 130 height 12
click at [716, 96] on div "// Move towards the gem. // Don’t touch the spikes! // Type your code below and…" at bounding box center [875, 233] width 359 height 397
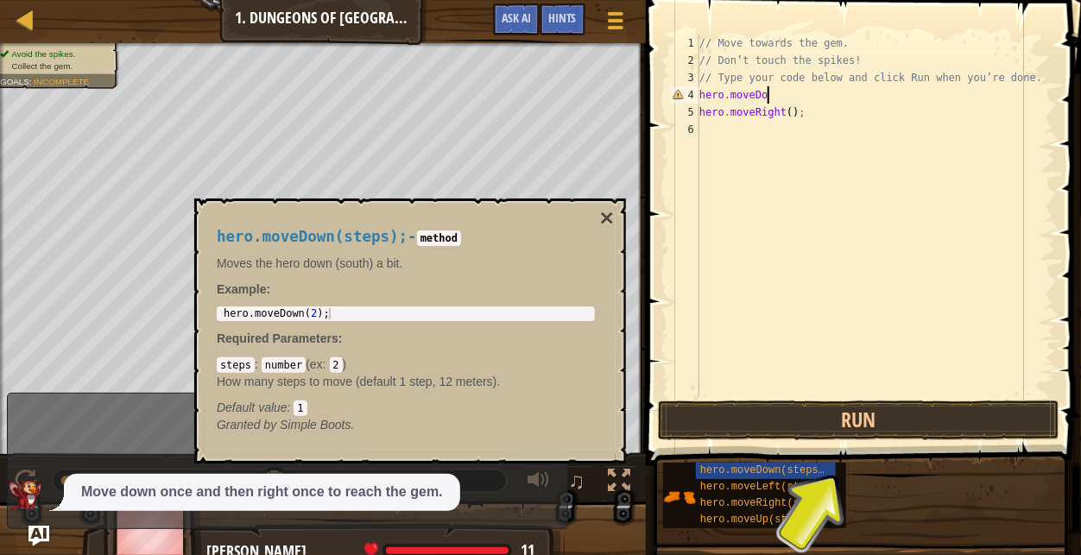
scroll to position [8, 5]
click at [703, 409] on button "Run" at bounding box center [859, 421] width 403 height 40
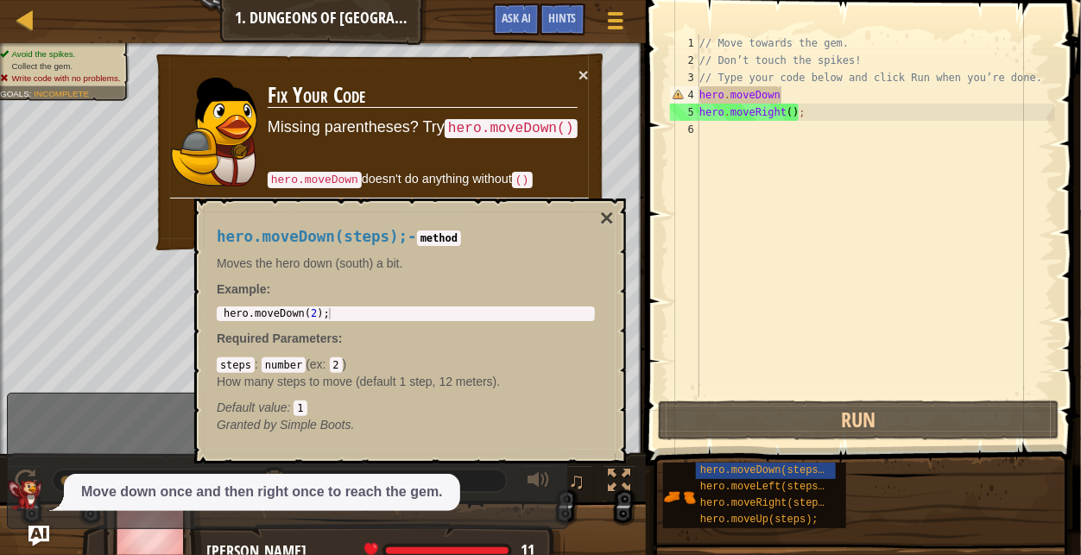
click at [590, 66] on div "× Fix Your Code Missing parentheses? Try hero.moveDown() hero.moveDown doesn't …" at bounding box center [379, 152] width 453 height 201
click at [580, 71] on button "×" at bounding box center [584, 75] width 10 height 18
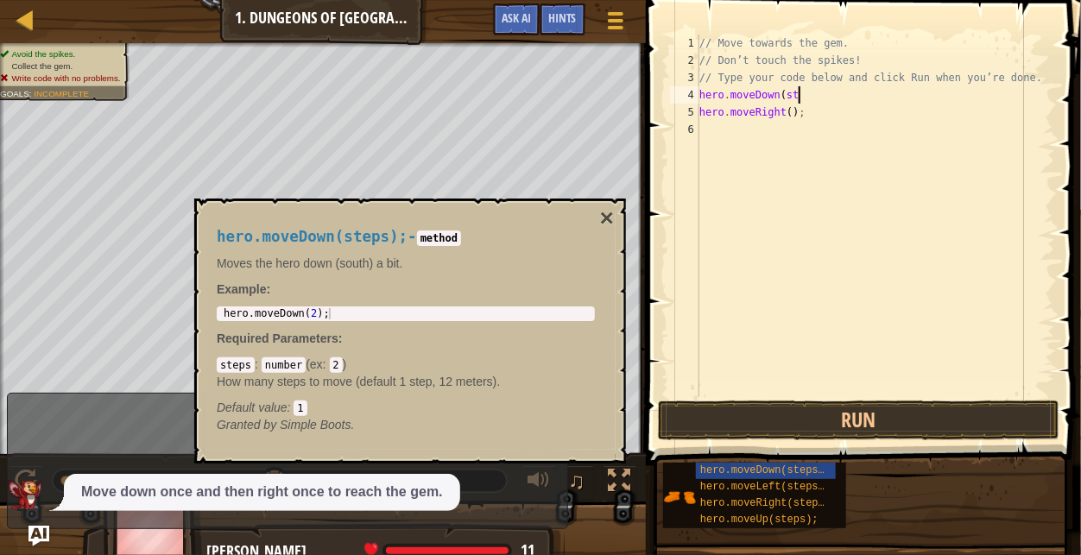
scroll to position [8, 8]
click at [820, 430] on button "Run" at bounding box center [859, 421] width 403 height 40
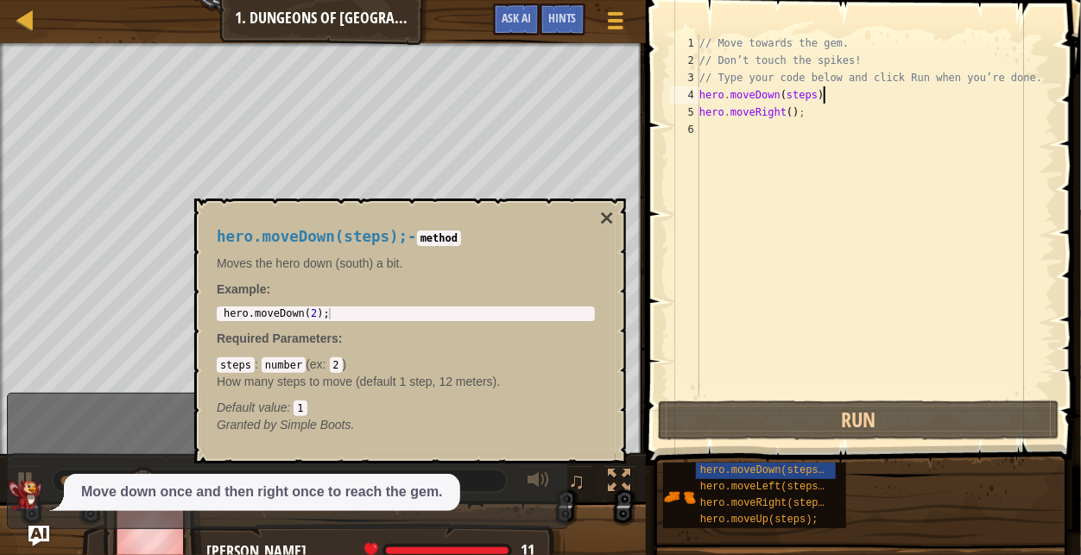
scroll to position [8, 10]
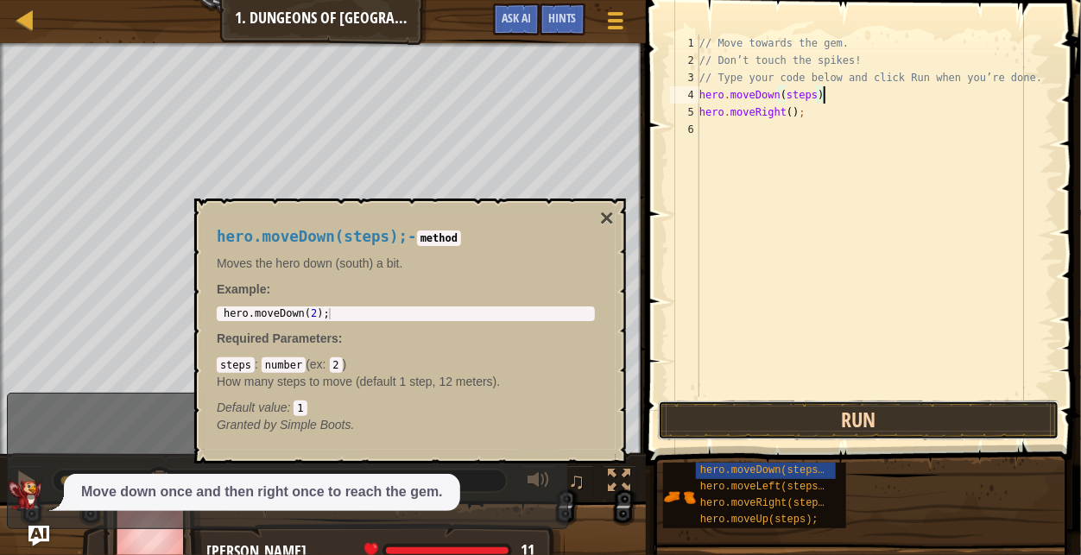
click at [800, 416] on button "Run" at bounding box center [859, 421] width 403 height 40
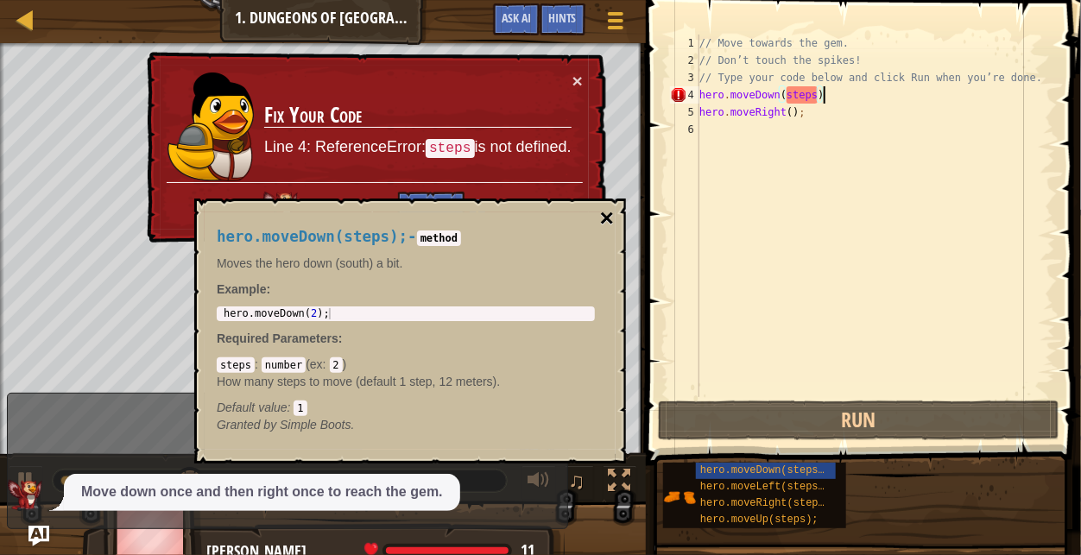
click at [611, 222] on button "×" at bounding box center [607, 218] width 14 height 24
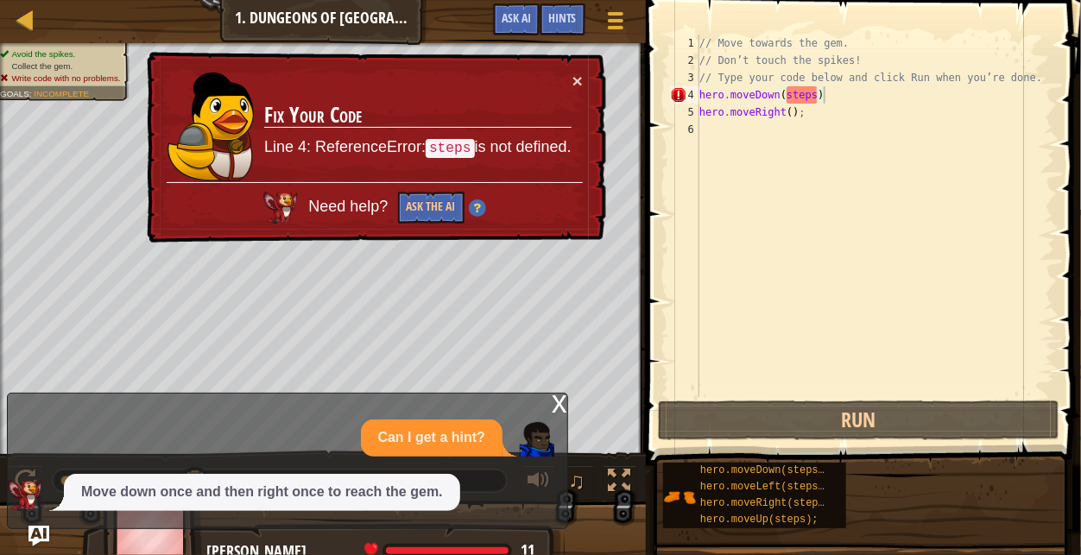
click at [586, 73] on div "× Fix Your Code Line 4: ReferenceError: steps is not defined. Need help? Ask th…" at bounding box center [374, 148] width 463 height 192
click at [436, 198] on button "Ask the AI" at bounding box center [431, 208] width 67 height 32
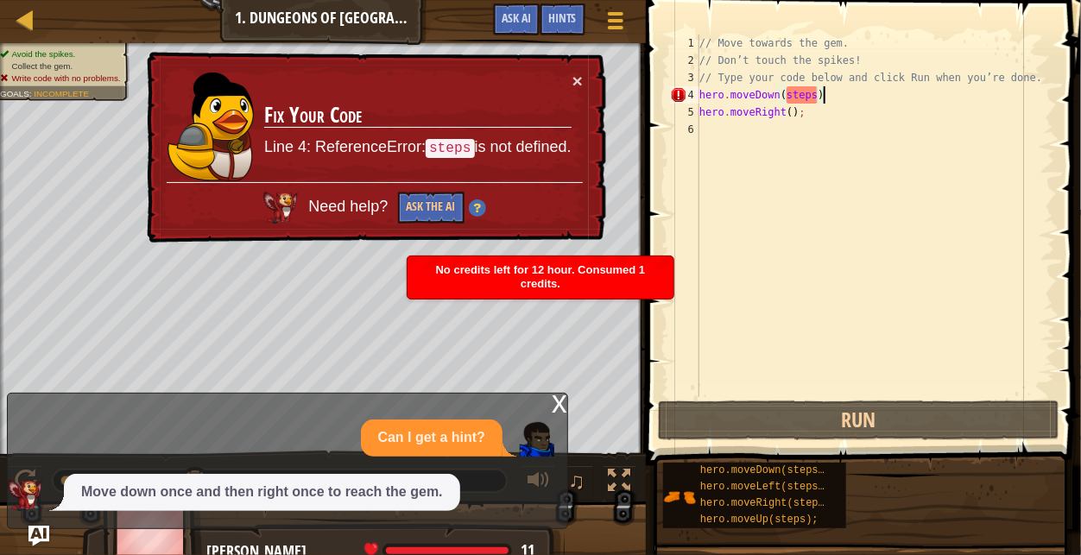
click at [585, 86] on div "× Fix Your Code Line 4: ReferenceError: steps is not defined. Need help? Ask th…" at bounding box center [374, 148] width 463 height 192
click at [580, 85] on button "×" at bounding box center [578, 81] width 10 height 18
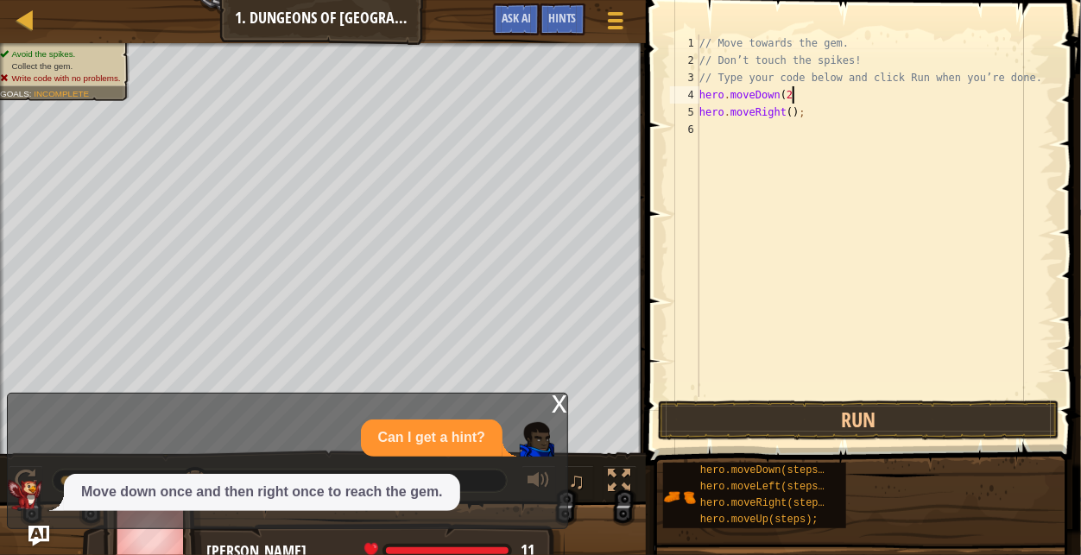
scroll to position [8, 7]
click at [807, 416] on button "Run" at bounding box center [859, 421] width 403 height 40
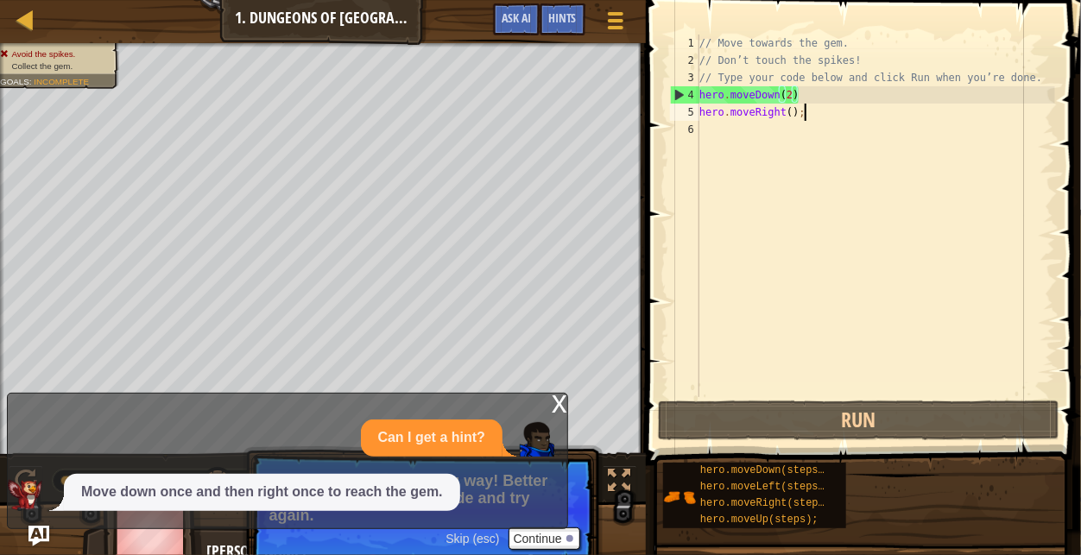
click at [808, 113] on div "// Move towards the gem. // Don’t touch the spikes! // Type your code below and…" at bounding box center [875, 233] width 359 height 397
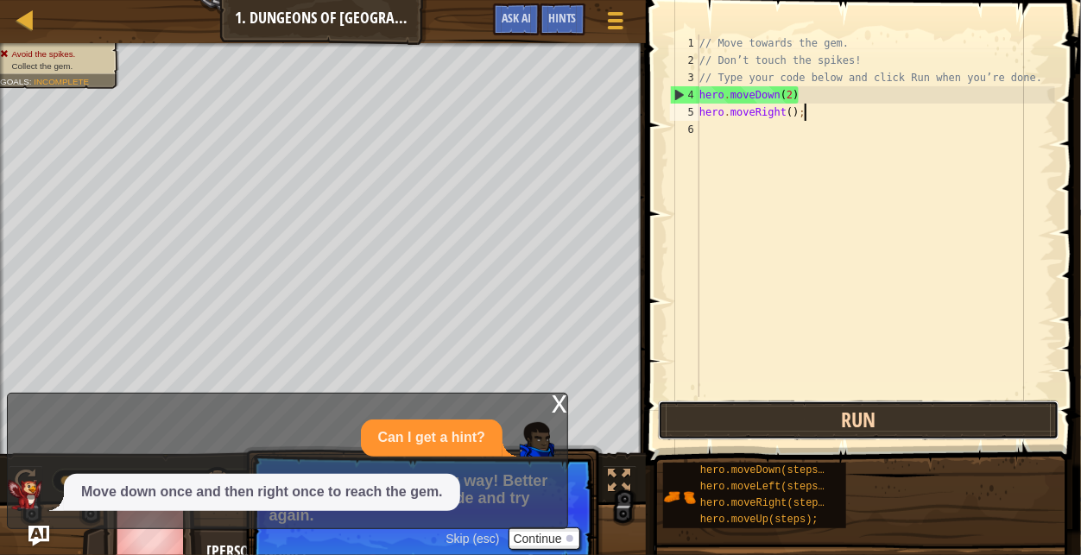
click at [792, 434] on button "Run" at bounding box center [859, 421] width 403 height 40
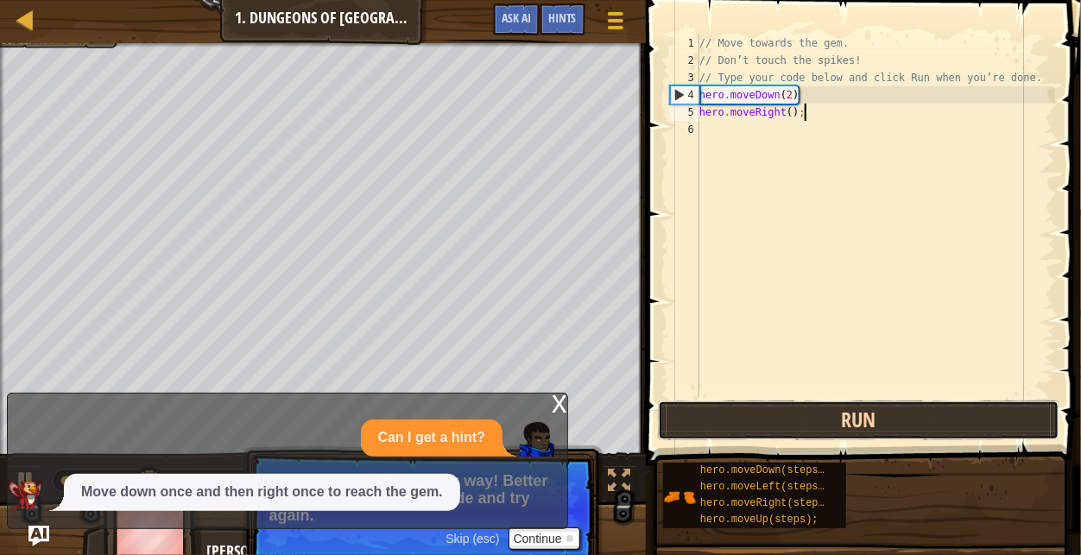
click at [792, 435] on button "Run" at bounding box center [859, 421] width 403 height 40
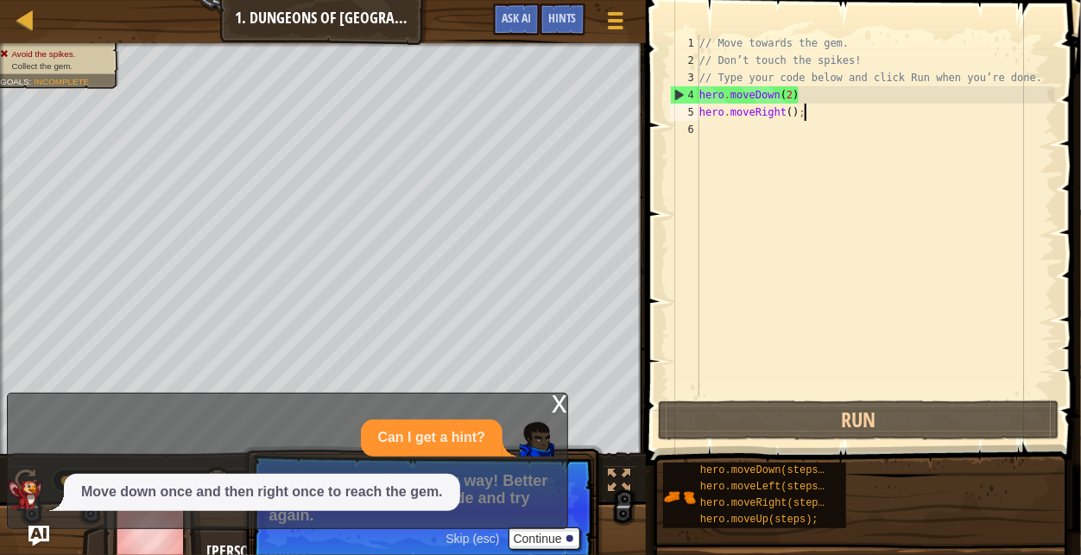
click at [738, 112] on div "// Move towards the gem. // Don’t touch the spikes! // Type your code below and…" at bounding box center [875, 233] width 359 height 397
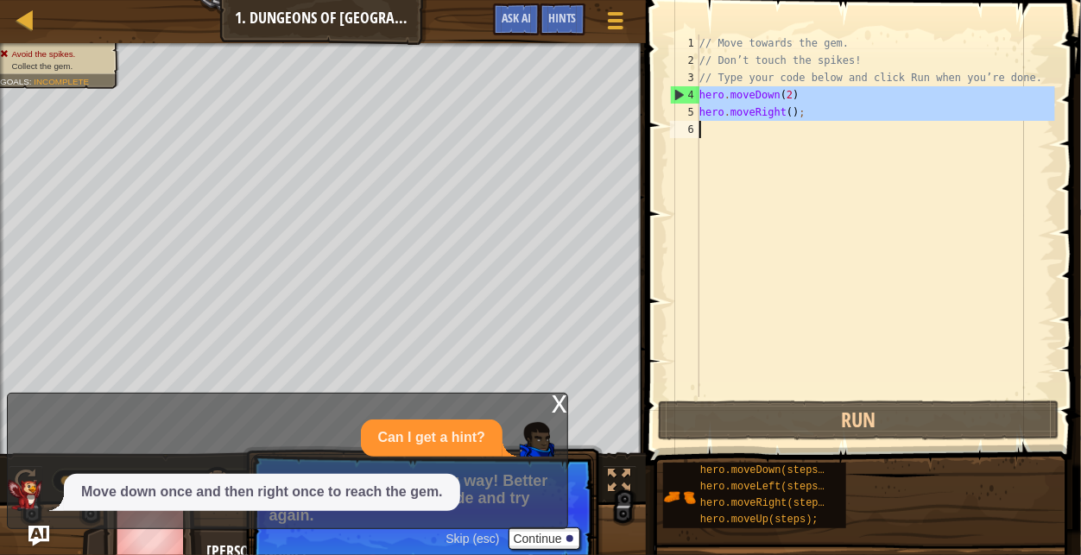
drag, startPoint x: 694, startPoint y: 91, endPoint x: 701, endPoint y: 124, distance: 33.7
click at [701, 124] on div "hero.moveRight(); 1 2 3 4 5 6 // Move towards the gem. // Don’t touch the spike…" at bounding box center [861, 216] width 389 height 363
type textarea "hero.moveRight();"
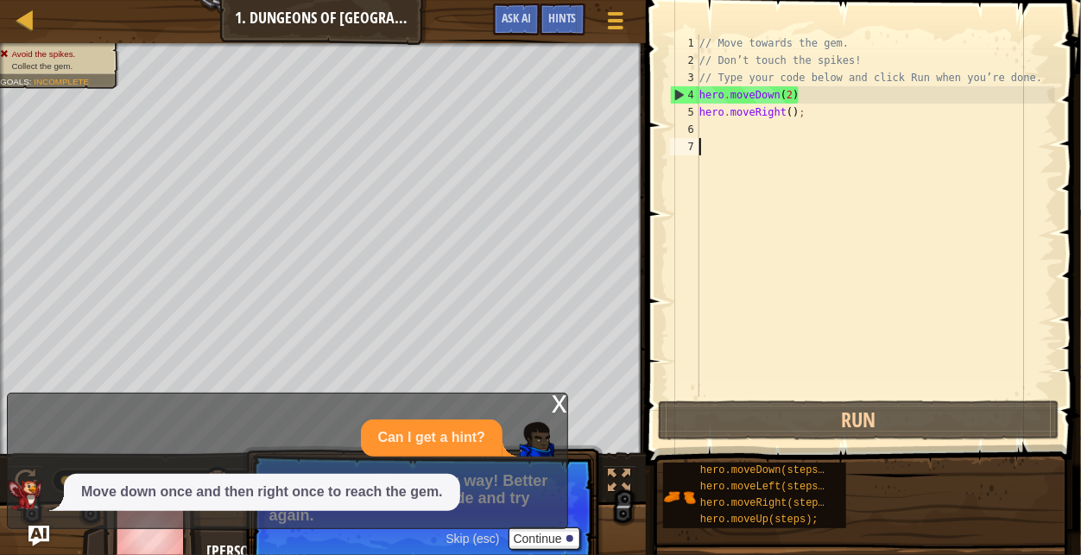
scroll to position [8, 0]
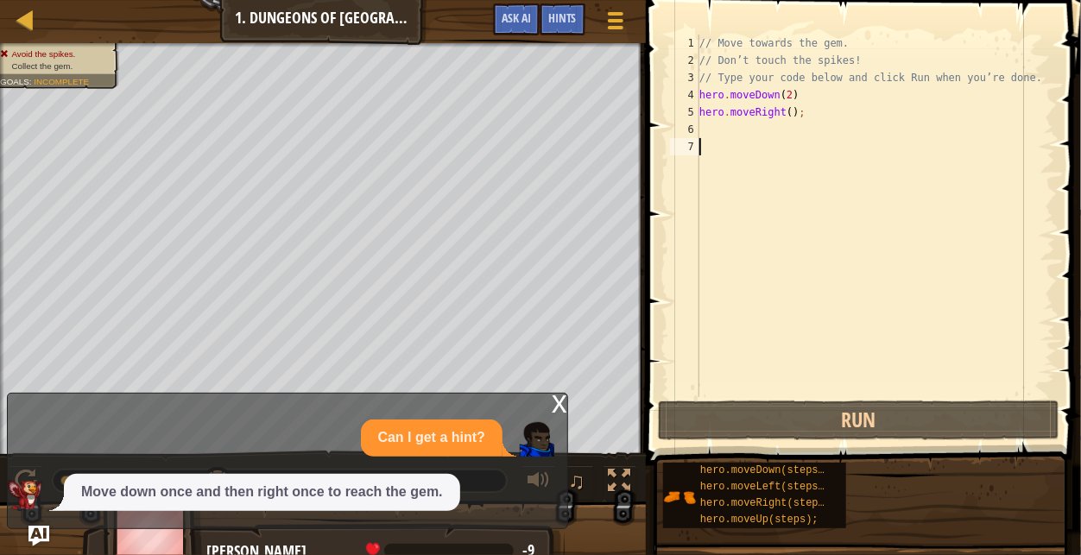
click at [776, 94] on div "// Move towards the gem. // Don’t touch the spikes! // Type your code below and…" at bounding box center [875, 233] width 359 height 397
click at [777, 95] on div "// Move towards the gem. // Don’t touch the spikes! // Type your code below and…" at bounding box center [875, 233] width 359 height 397
click at [778, 97] on div "// Move towards the gem. // Don’t touch the spikes! // Type your code below and…" at bounding box center [875, 233] width 359 height 397
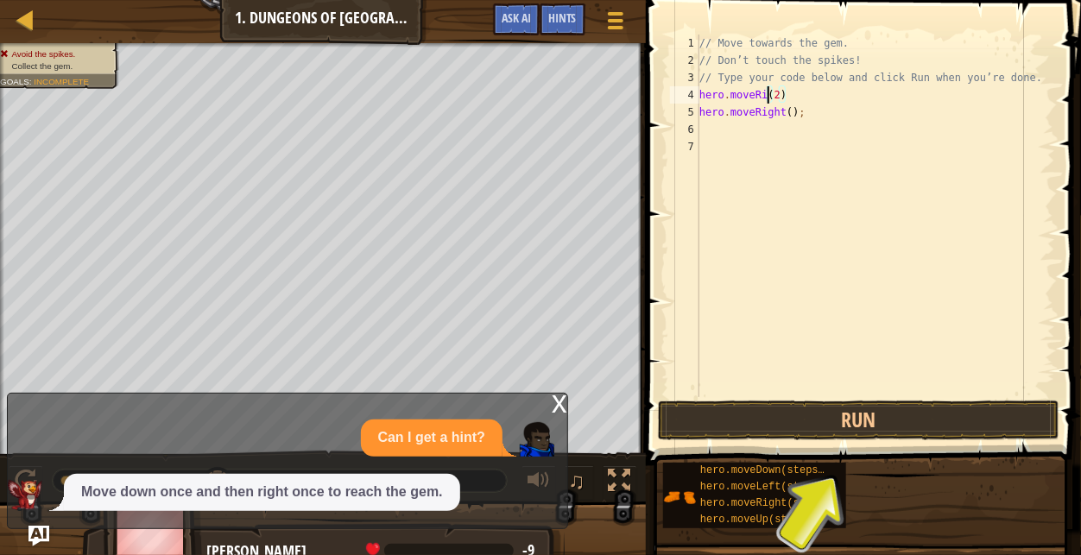
scroll to position [8, 6]
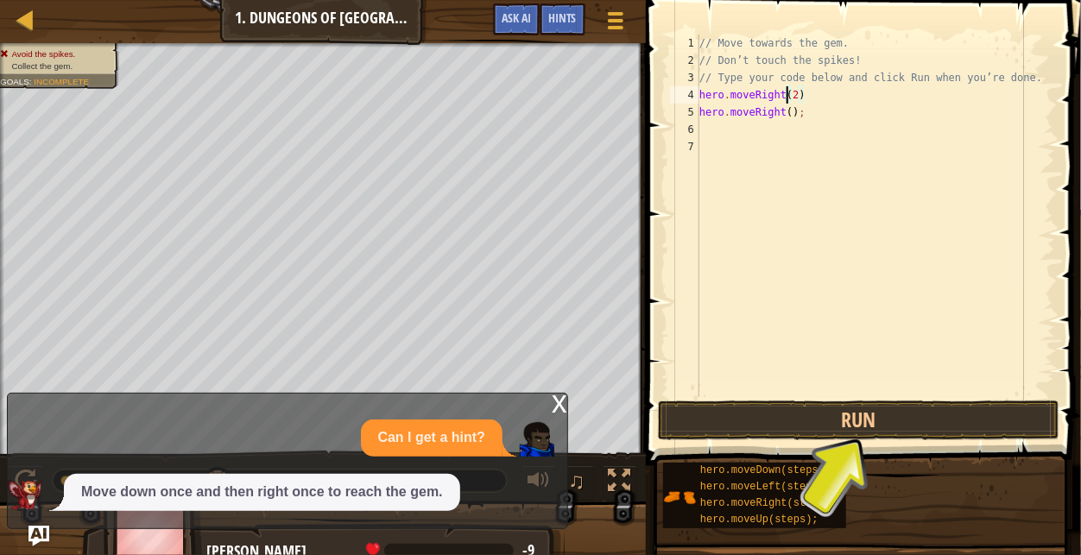
click at [779, 114] on div "// Move towards the gem. // Don’t touch the spikes! // Type your code below and…" at bounding box center [875, 233] width 359 height 397
click at [789, 112] on div "// Move towards the gem. // Don’t touch the spikes! // Type your code below and…" at bounding box center [875, 233] width 359 height 397
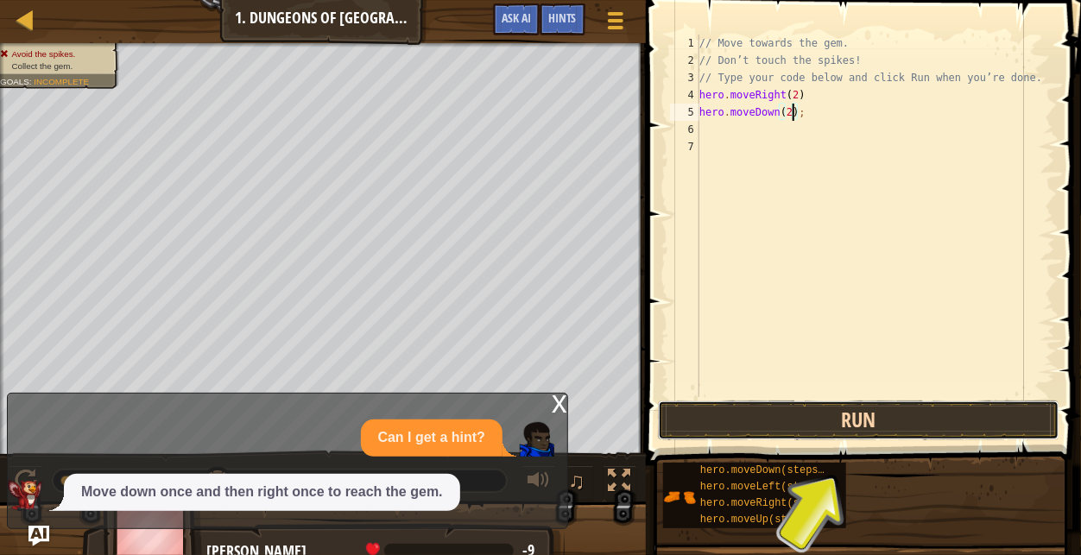
click at [816, 419] on button "Run" at bounding box center [859, 421] width 403 height 40
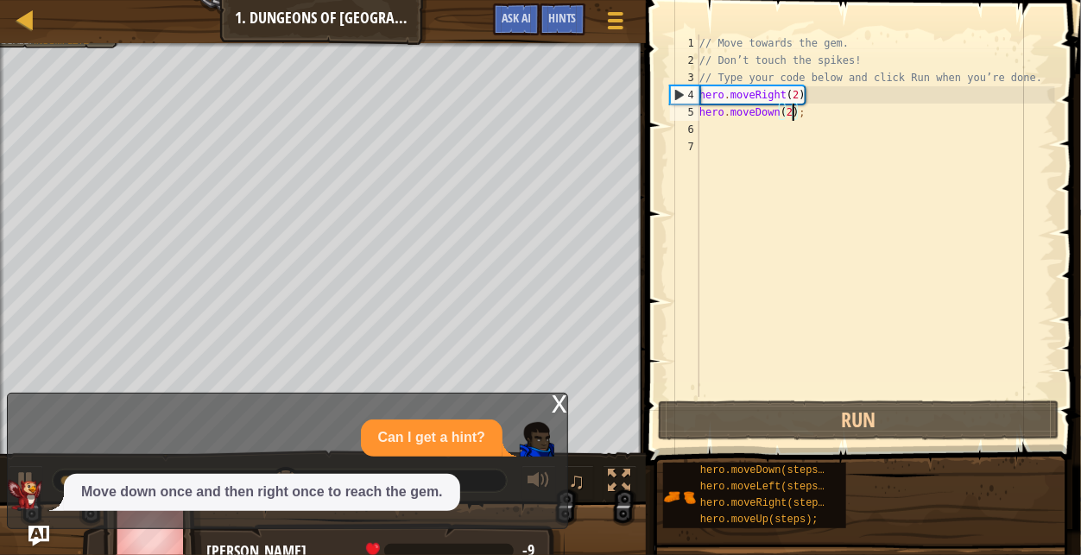
click at [679, 97] on div "4" at bounding box center [685, 94] width 29 height 17
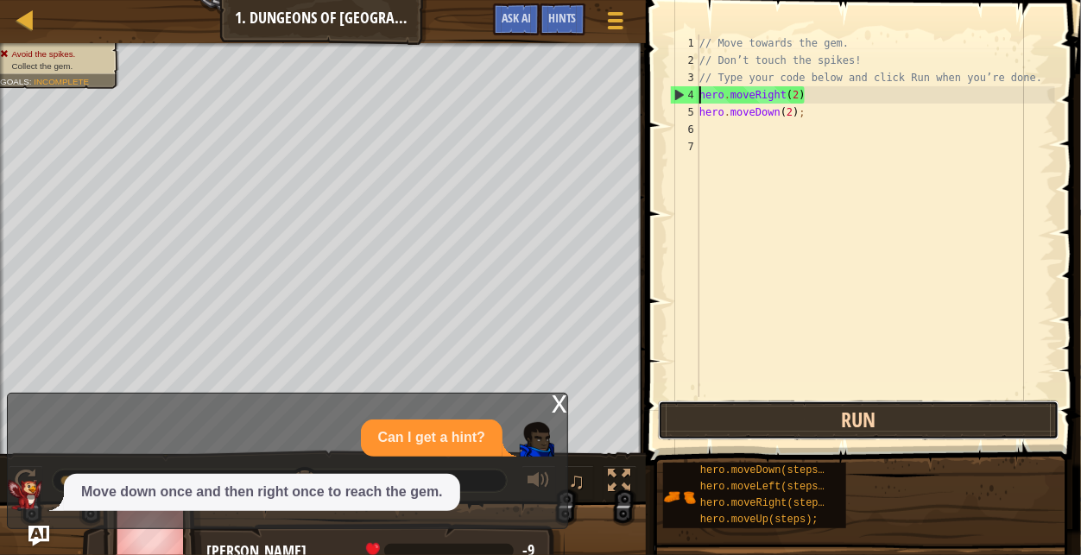
click at [850, 430] on button "Run" at bounding box center [859, 421] width 403 height 40
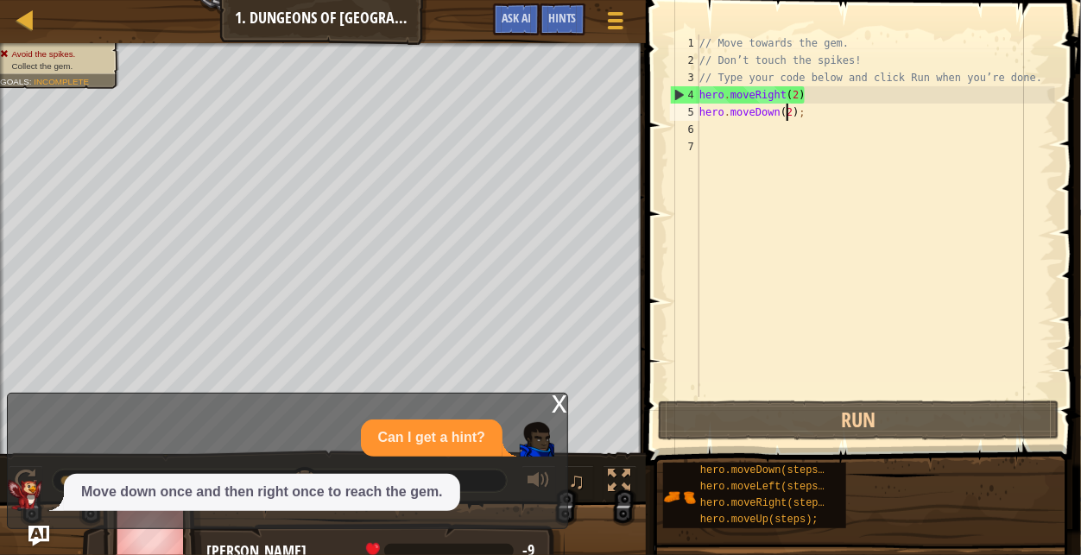
click at [787, 108] on div "// Move towards the gem. // Don’t touch the spikes! // Type your code below and…" at bounding box center [875, 233] width 359 height 397
click at [797, 92] on div "// Move towards the gem. // Don’t touch the spikes! // Type your code below and…" at bounding box center [875, 233] width 359 height 397
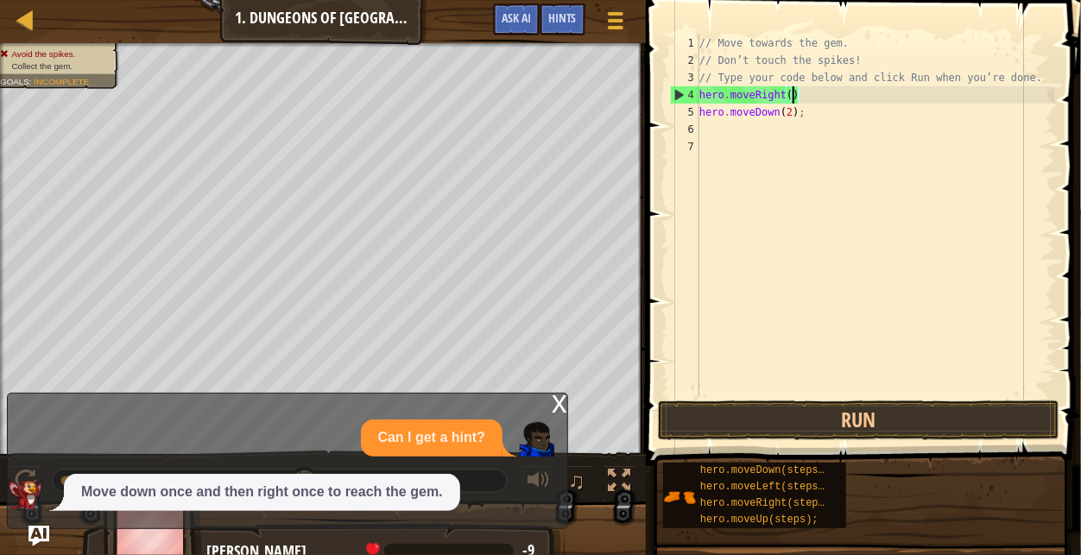
scroll to position [8, 7]
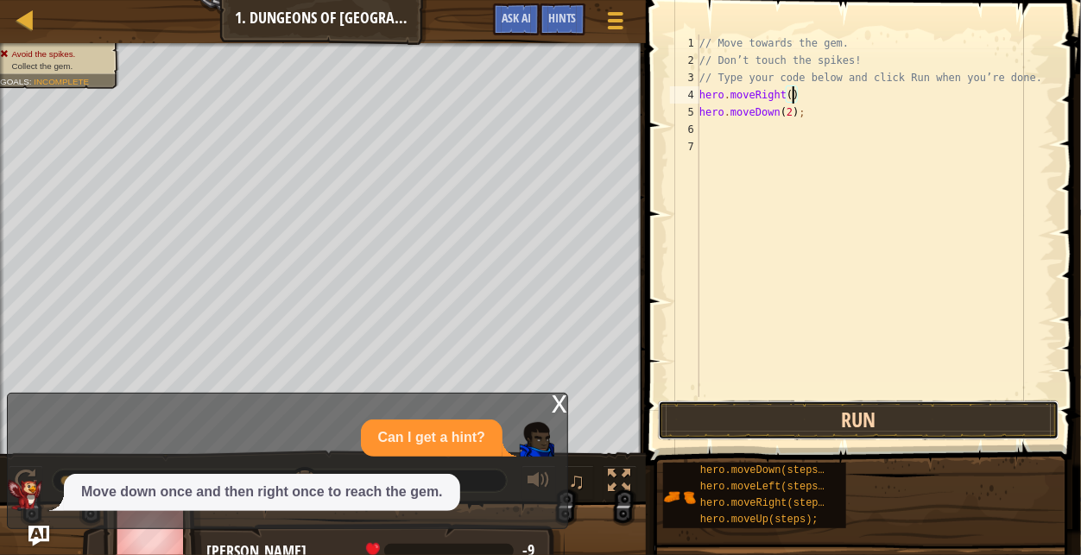
click at [803, 425] on button "Run" at bounding box center [859, 421] width 403 height 40
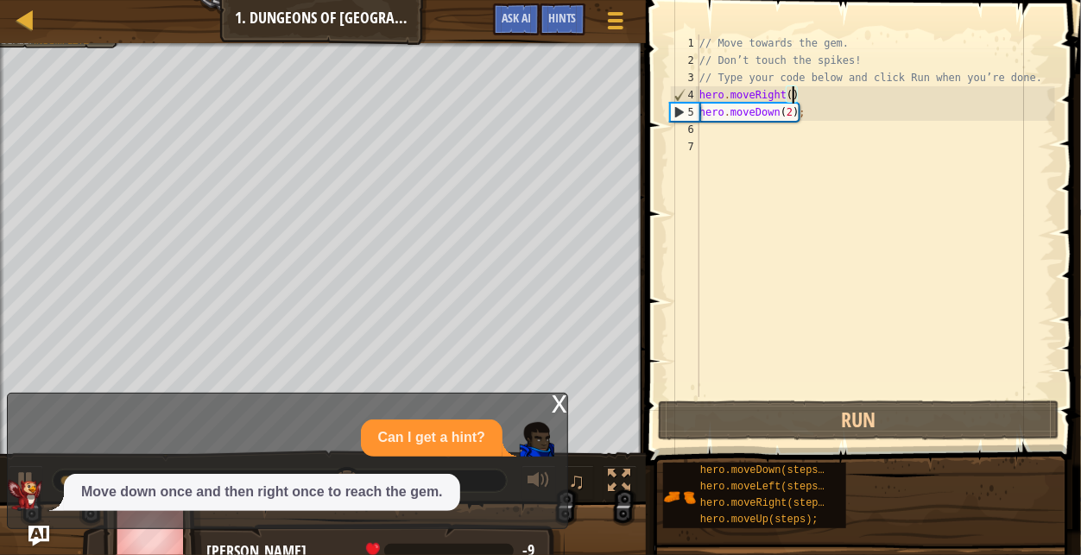
click at [795, 111] on div "// Move towards the gem. // Don’t touch the spikes! // Type your code below and…" at bounding box center [875, 233] width 359 height 397
type textarea "hero.moveDown();"
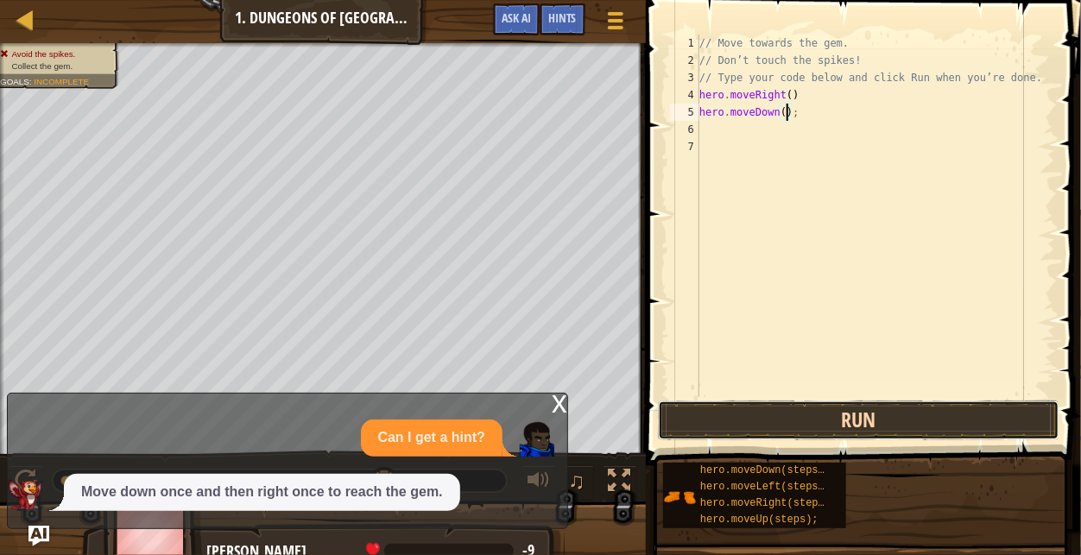
click at [849, 415] on button "Run" at bounding box center [859, 421] width 403 height 40
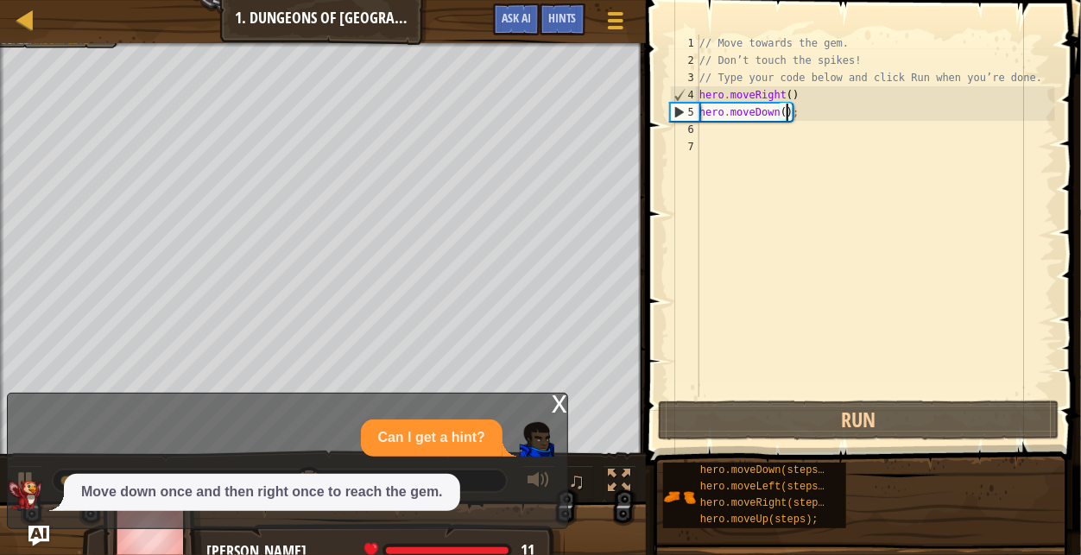
click at [755, 130] on div "// Move towards the gem. // Don’t touch the spikes! // Type your code below and…" at bounding box center [875, 233] width 359 height 397
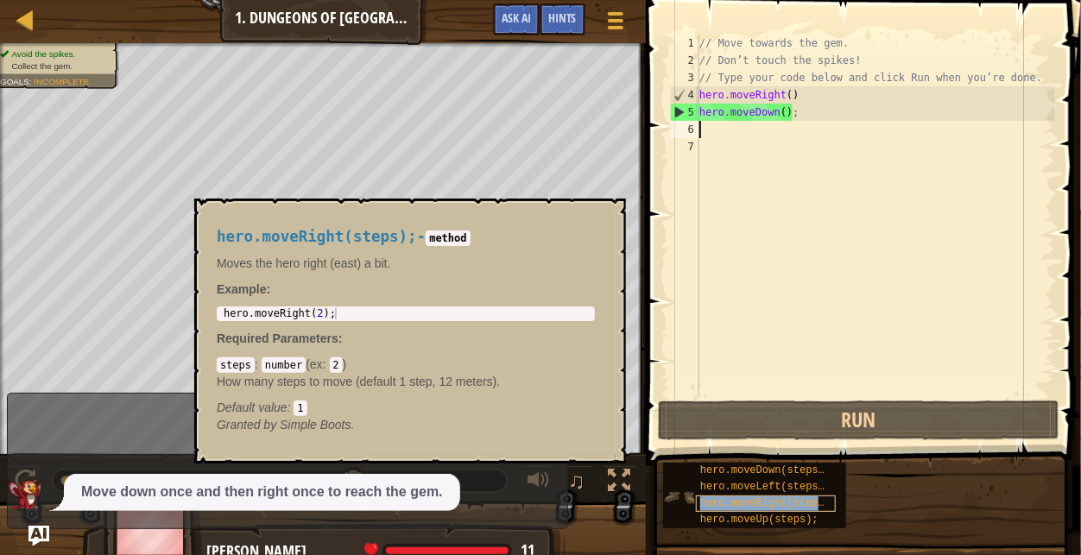
click at [763, 501] on span "hero.moveRight(steps);" at bounding box center [768, 504] width 136 height 12
click at [704, 133] on div "// Move towards the gem. // Don’t touch the spikes! // Type your code below and…" at bounding box center [875, 233] width 359 height 397
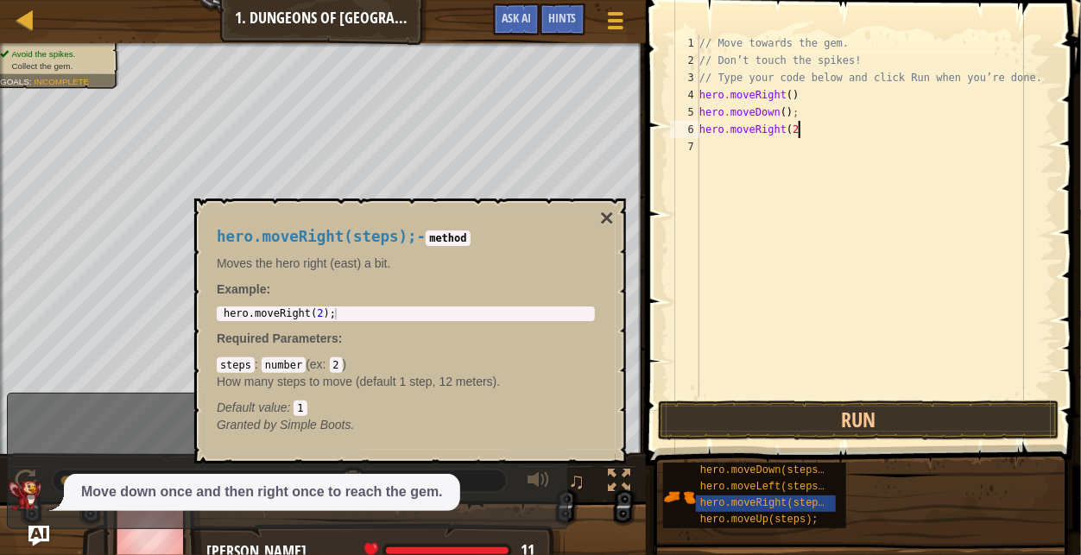
scroll to position [8, 8]
type textarea "hero.moveRight(2)"
click at [779, 410] on button "Run" at bounding box center [859, 421] width 403 height 40
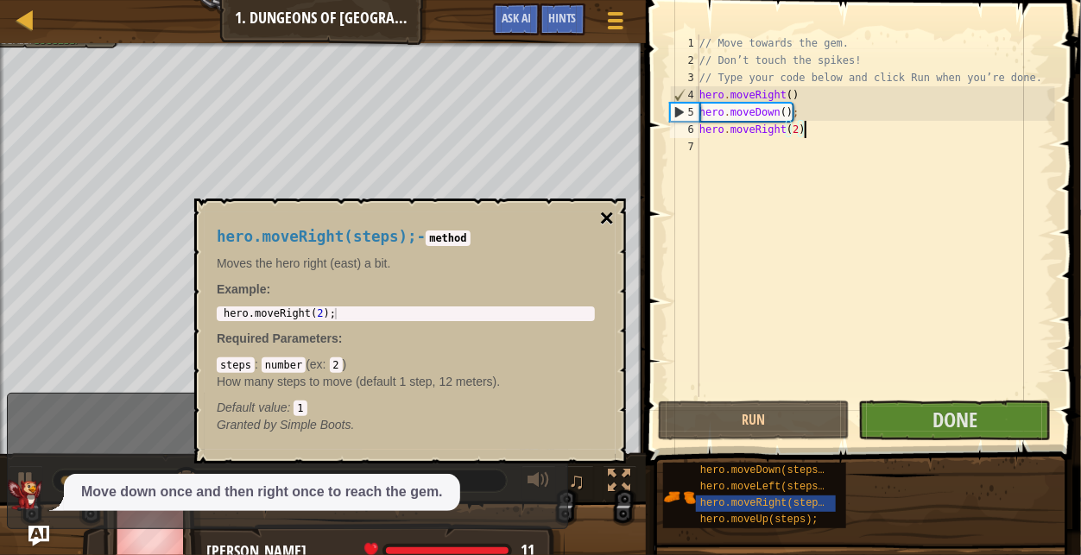
click at [605, 218] on button "×" at bounding box center [607, 218] width 14 height 24
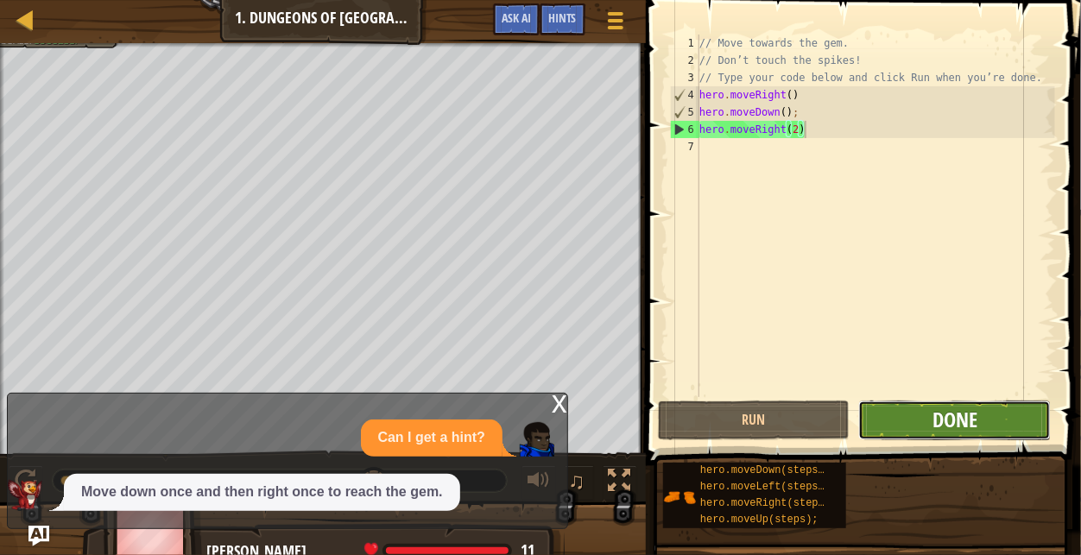
click at [933, 424] on button "Done" at bounding box center [955, 421] width 193 height 40
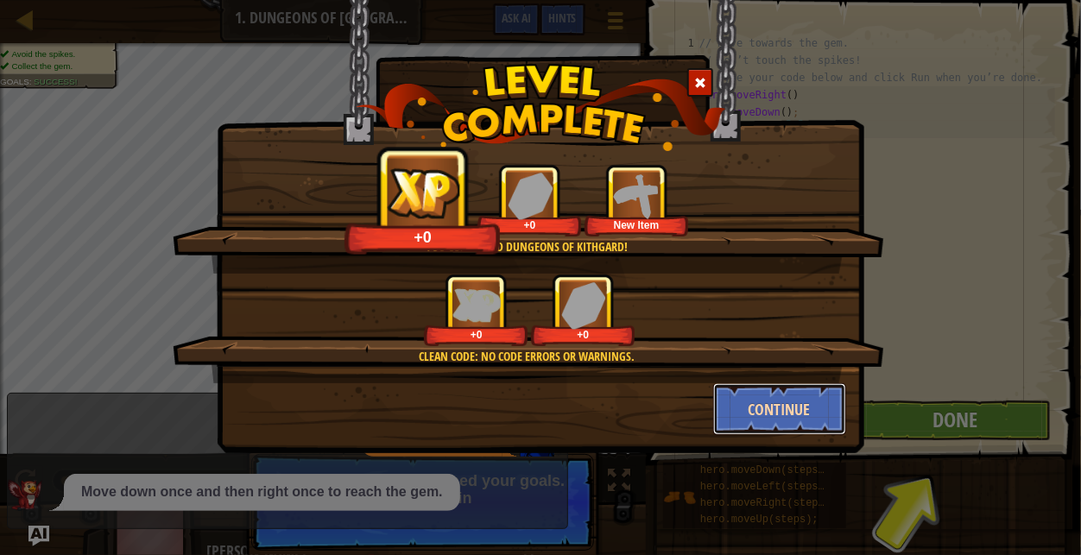
click at [796, 431] on button "Continue" at bounding box center [780, 409] width 134 height 52
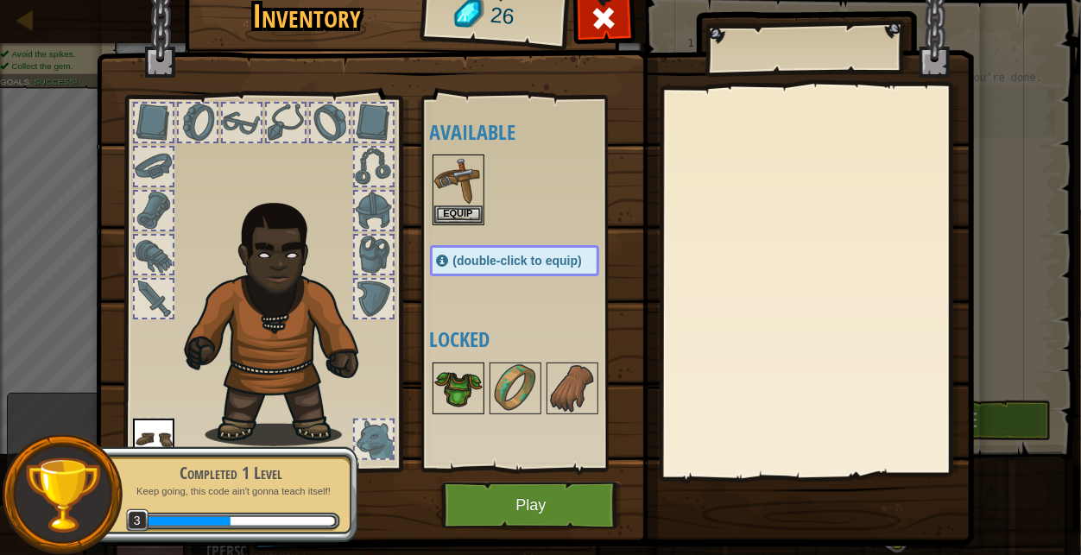
click at [459, 368] on img at bounding box center [458, 388] width 48 height 48
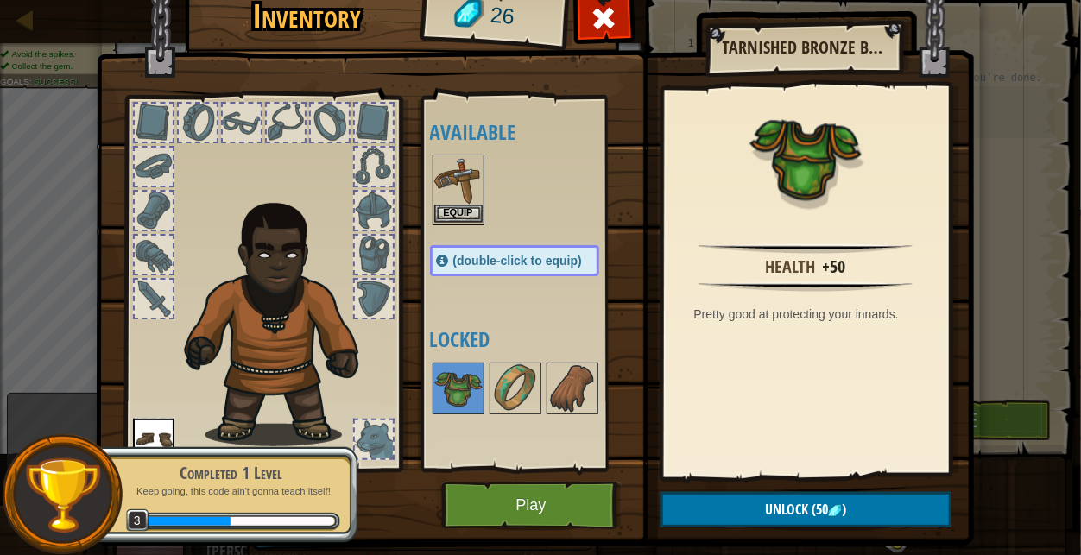
click at [463, 194] on img at bounding box center [458, 180] width 48 height 48
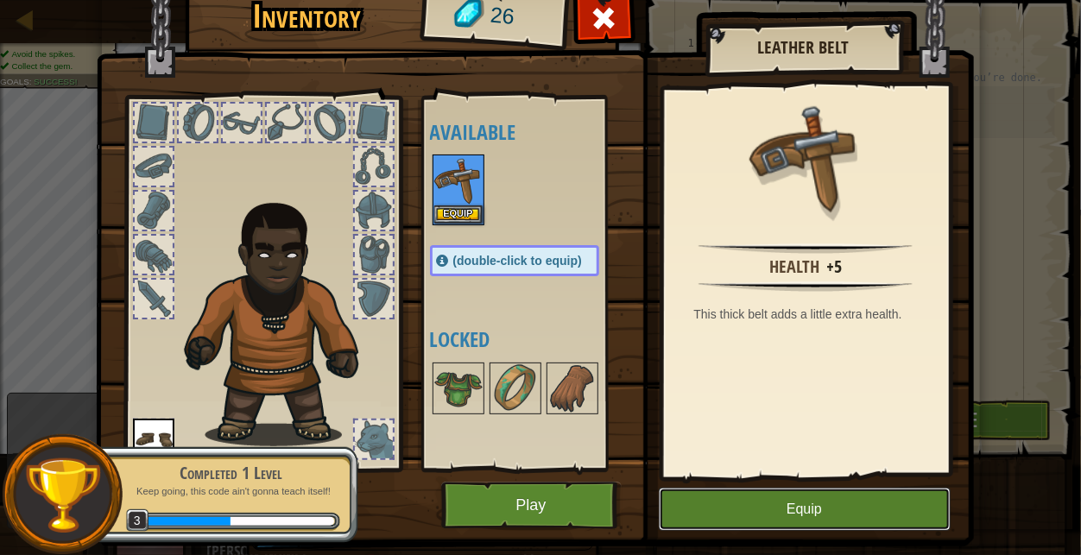
click at [737, 504] on button "Equip" at bounding box center [805, 509] width 292 height 43
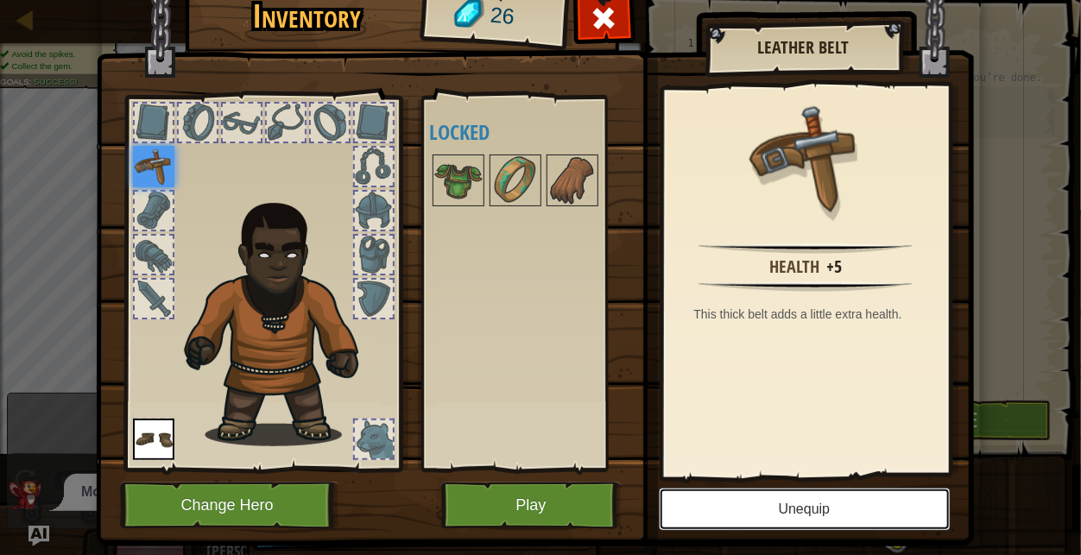
click at [807, 518] on button "Unequip" at bounding box center [805, 509] width 292 height 43
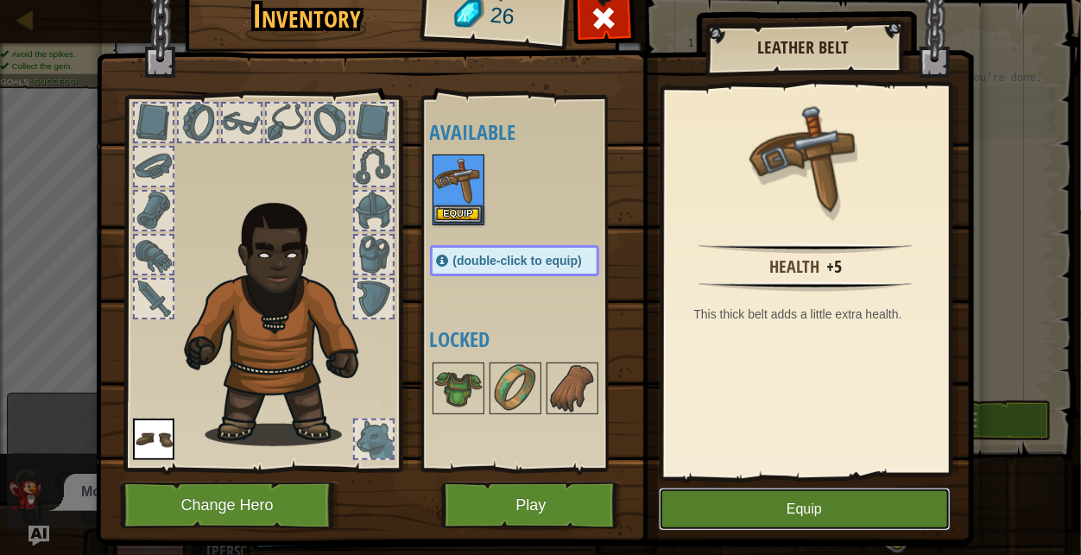
click at [832, 514] on button "Equip" at bounding box center [805, 509] width 292 height 43
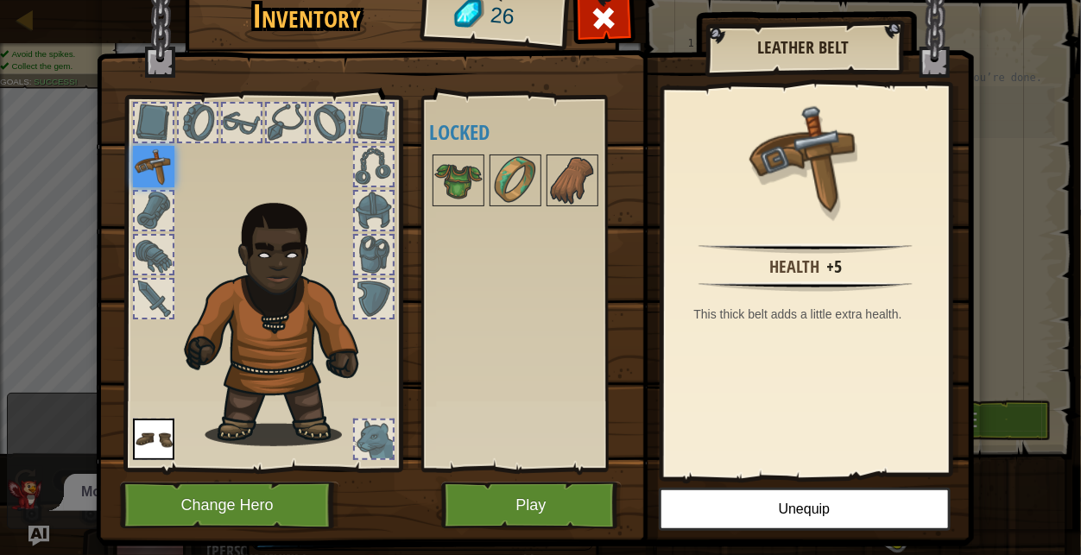
click at [997, 117] on div "Inventory 26 Available Equip Equip (double-click to equip) Locked Leather Belt …" at bounding box center [540, 277] width 1081 height 555
click at [523, 512] on button "Play" at bounding box center [531, 506] width 181 height 48
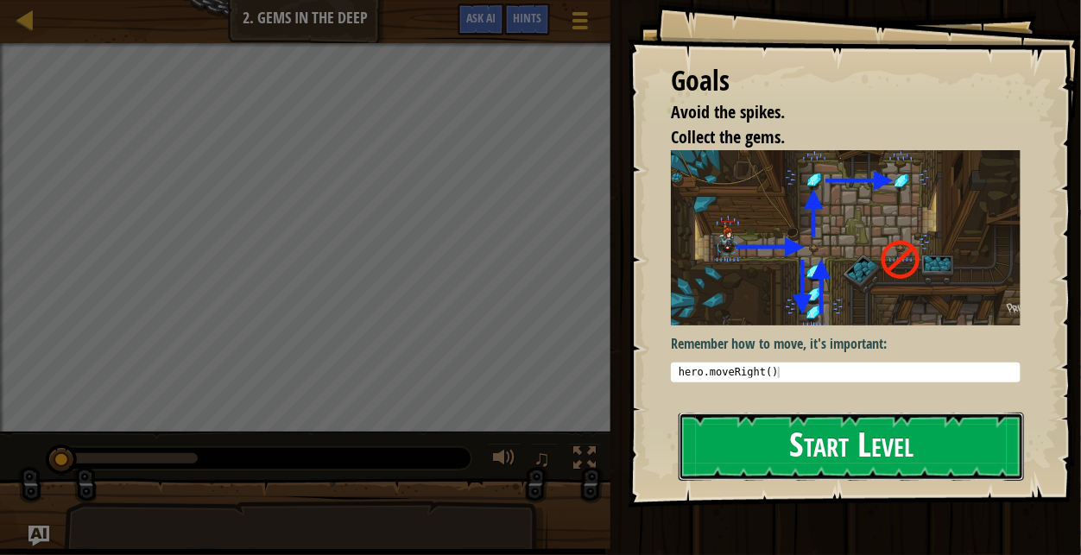
click at [858, 441] on button "Start Level" at bounding box center [851, 447] width 345 height 68
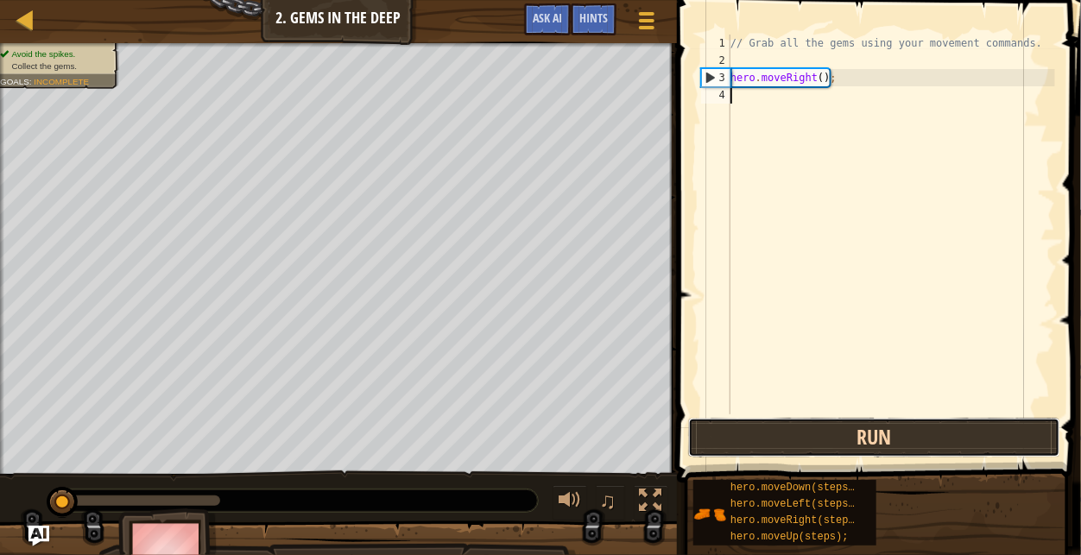
click at [799, 442] on button "Run" at bounding box center [874, 438] width 372 height 40
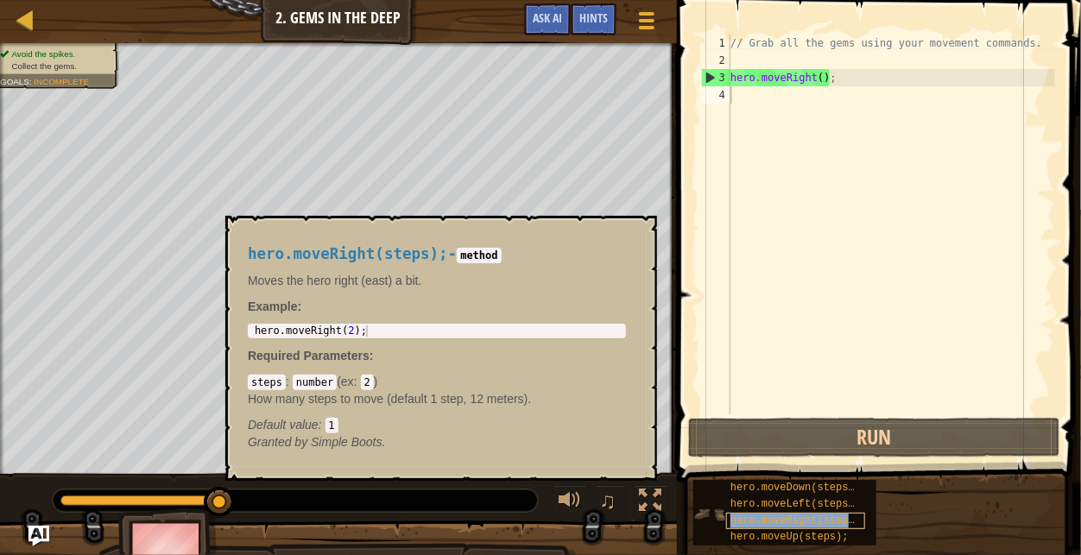
click at [803, 519] on span "hero.moveRight(steps);" at bounding box center [799, 521] width 136 height 12
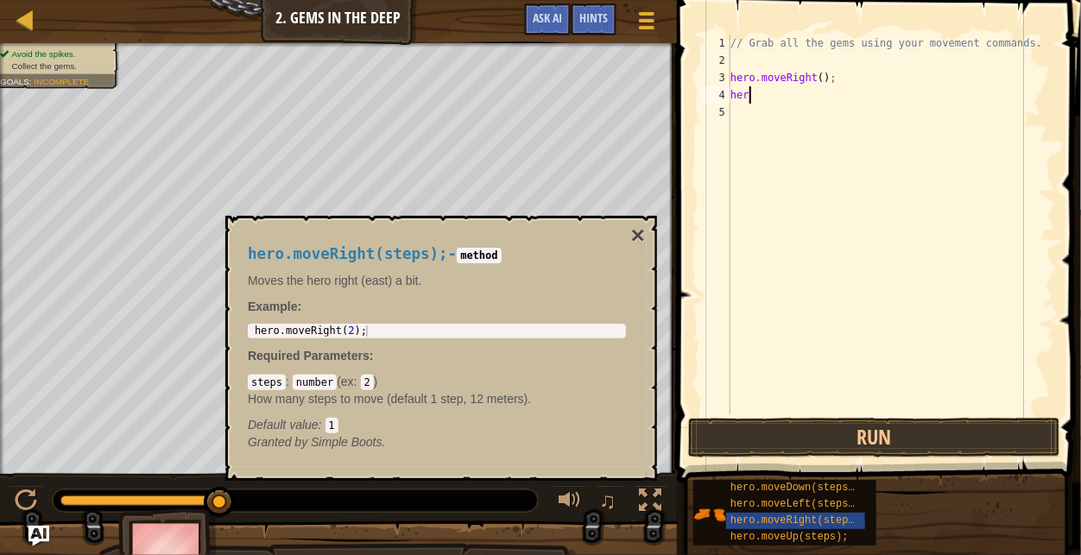
type textarea "her"
